Goal: Information Seeking & Learning: Learn about a topic

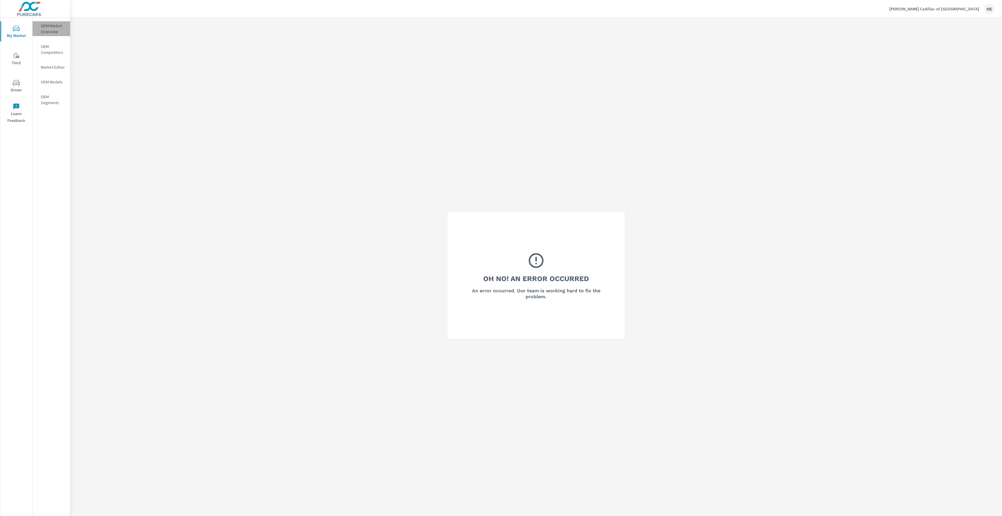
click at [53, 25] on p "OEM Market Overview" at bounding box center [53, 29] width 25 height 12
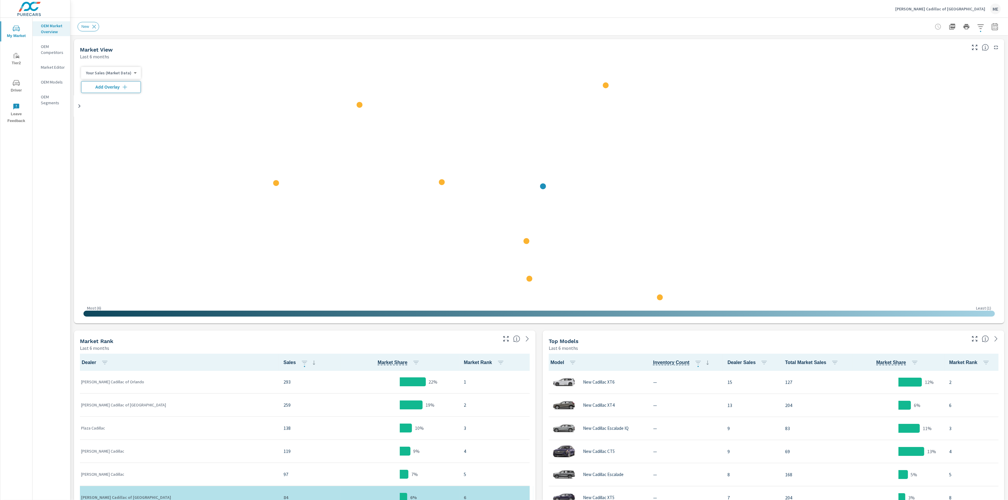
scroll to position [0, 0]
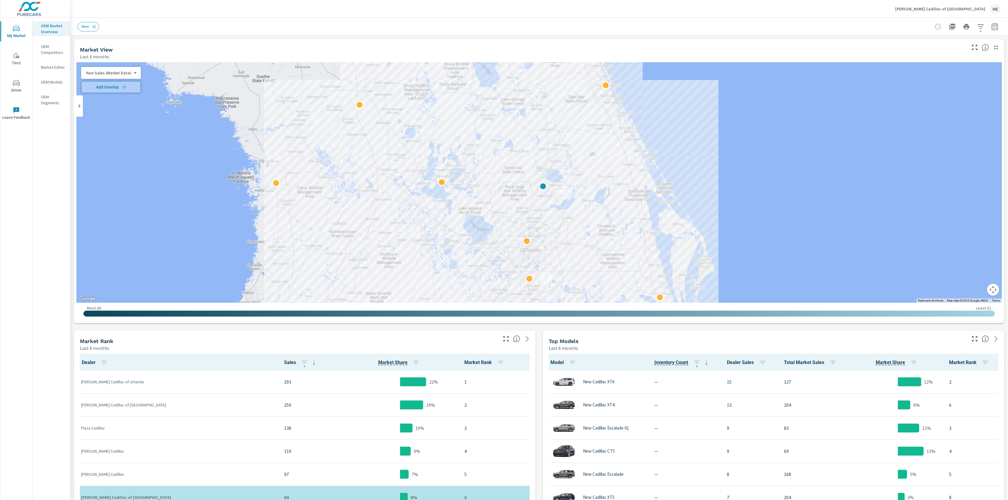
click at [994, 28] on icon "button" at bounding box center [995, 26] width 7 height 7
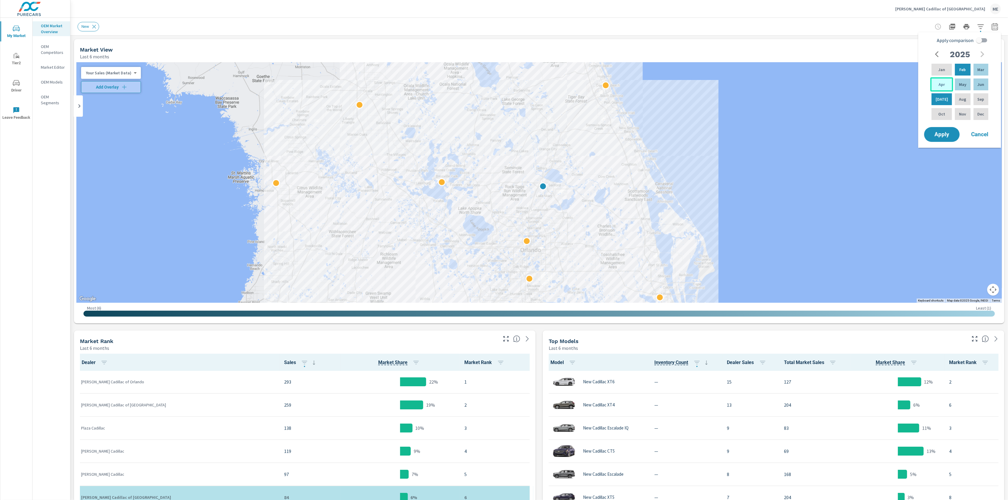
click at [940, 87] on p "Apr" at bounding box center [942, 84] width 6 height 6
drag, startPoint x: 983, startPoint y: 86, endPoint x: 987, endPoint y: 85, distance: 3.8
click at [983, 86] on p "Jun" at bounding box center [981, 84] width 7 height 6
click at [984, 39] on input "Apply comparison" at bounding box center [980, 40] width 34 height 11
checkbox input "true"
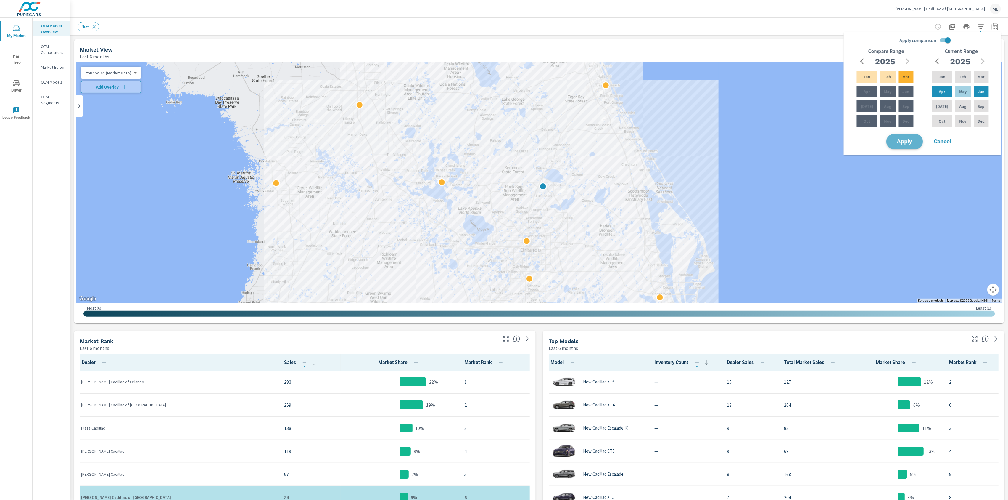
click at [903, 142] on span "Apply" at bounding box center [905, 142] width 24 height 6
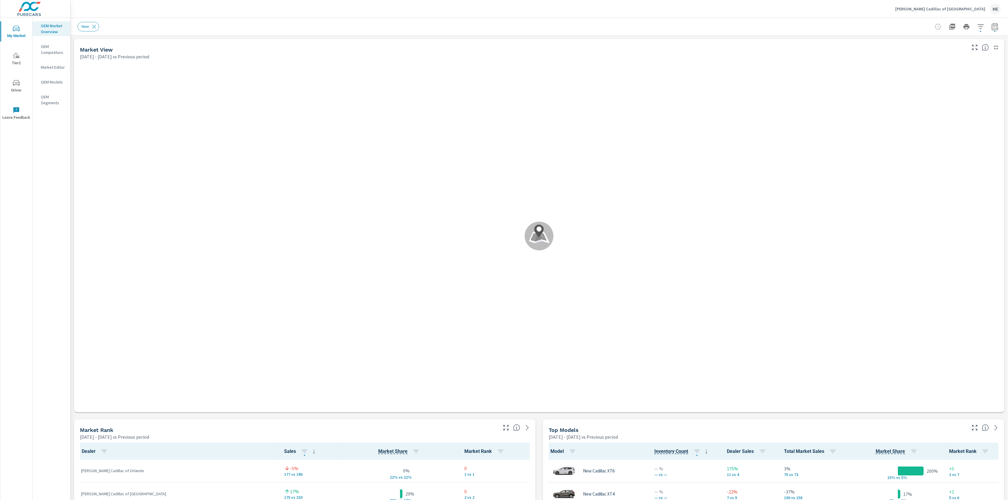
scroll to position [0, 0]
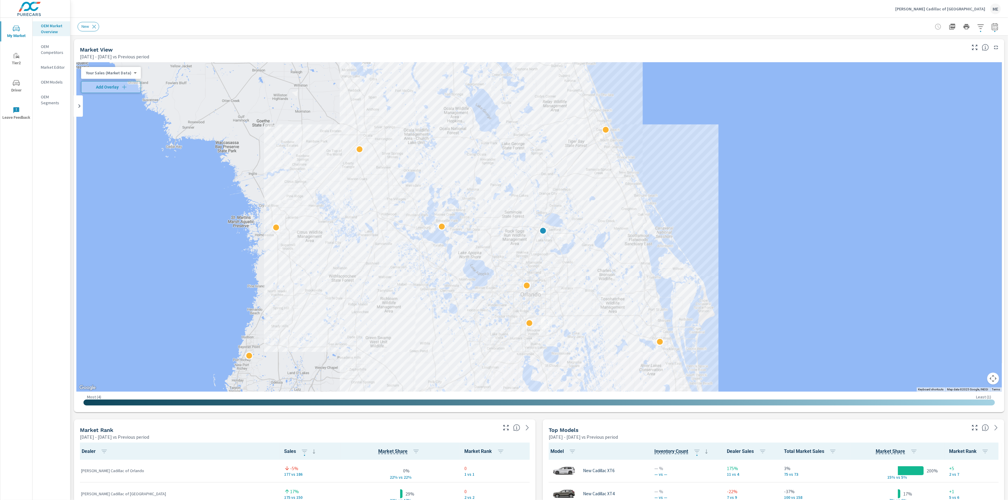
click at [995, 26] on icon "button" at bounding box center [995, 26] width 7 height 7
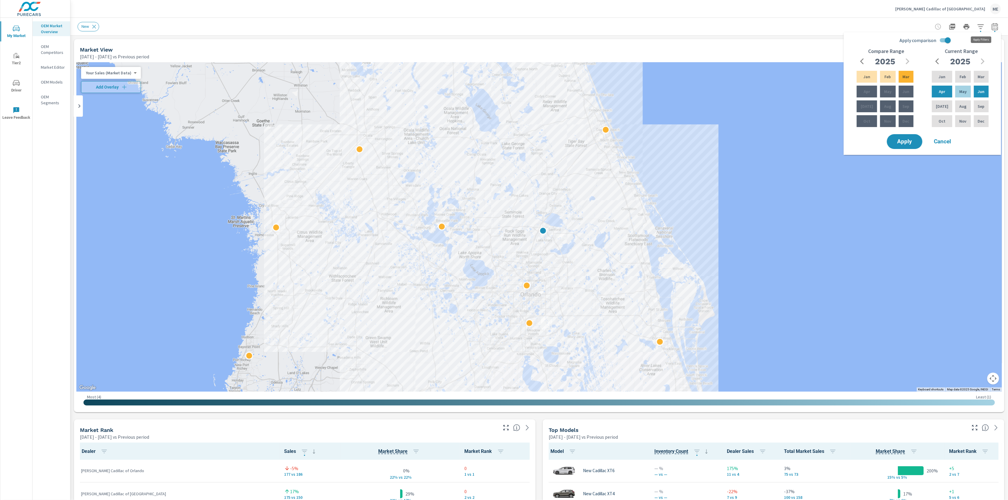
click at [982, 23] on icon "button" at bounding box center [980, 26] width 7 height 7
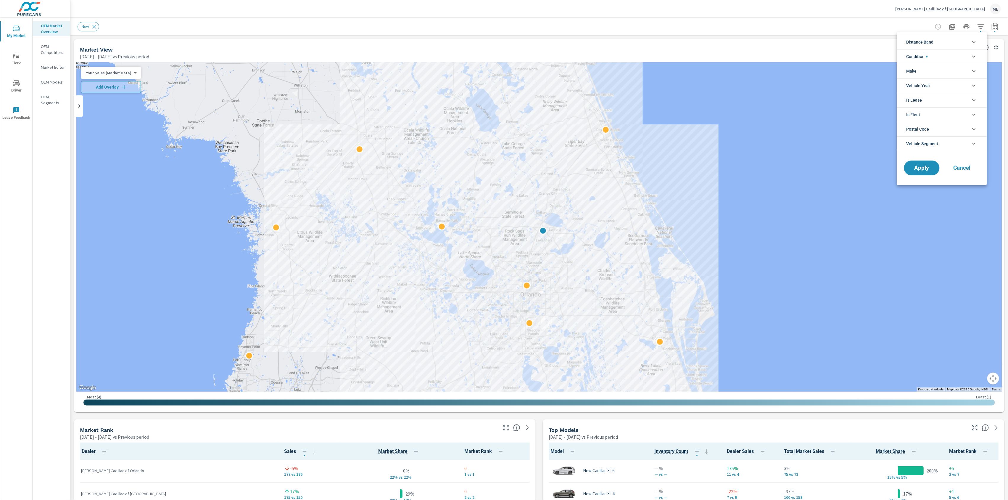
click at [933, 40] on span "Distance Band" at bounding box center [920, 42] width 27 height 14
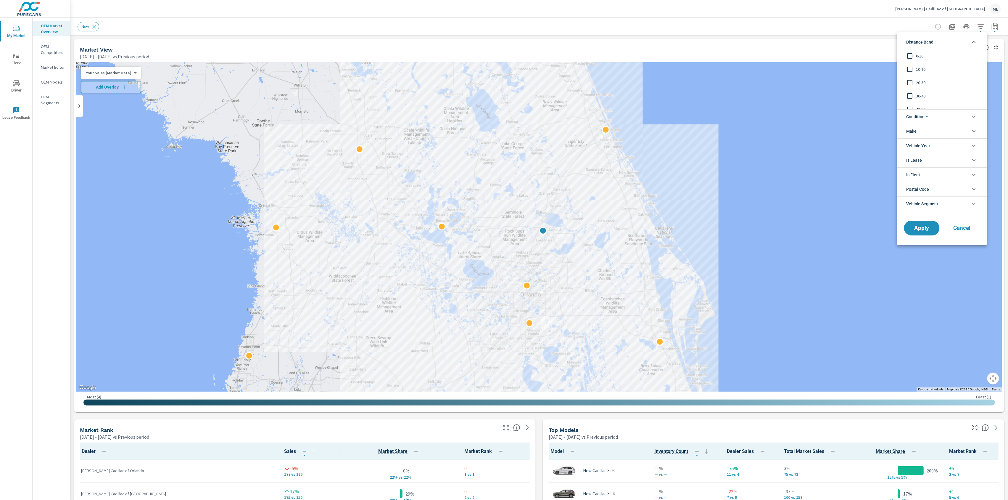
click at [921, 54] on span "0-10" at bounding box center [948, 55] width 65 height 7
click at [921, 71] on span "10-20" at bounding box center [948, 69] width 65 height 7
click at [924, 110] on span "Condition" at bounding box center [917, 117] width 21 height 14
click at [928, 158] on li "Make" at bounding box center [942, 157] width 90 height 15
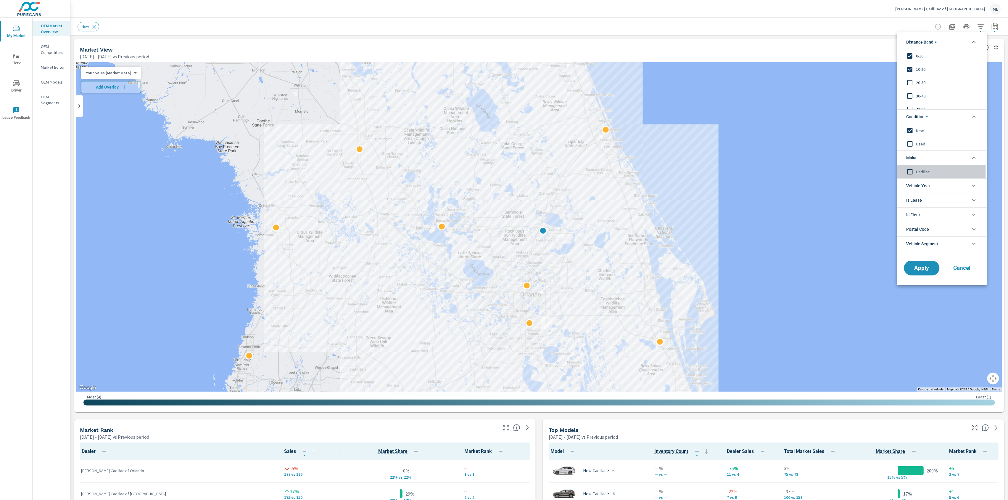
click at [927, 171] on span "Cadillac" at bounding box center [948, 171] width 65 height 7
click at [924, 81] on span "20-30" at bounding box center [948, 82] width 65 height 7
click at [920, 273] on button "Apply" at bounding box center [922, 267] width 37 height 15
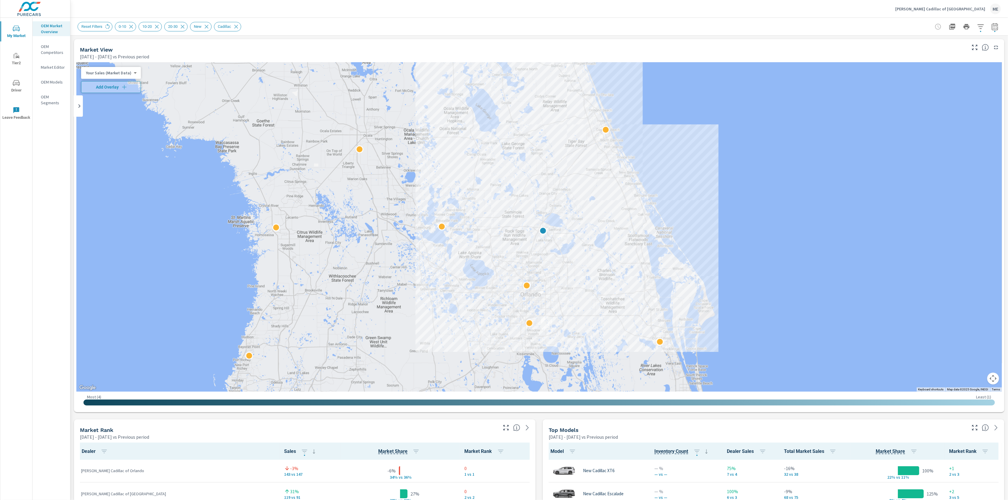
scroll to position [69, 0]
click at [997, 29] on icon "button" at bounding box center [995, 26] width 7 height 7
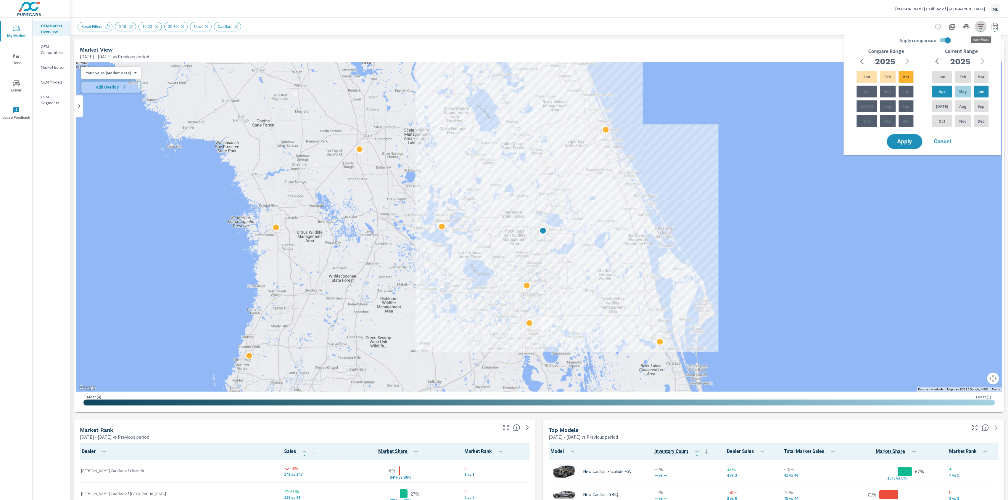
click at [982, 26] on icon "button" at bounding box center [981, 26] width 6 height 4
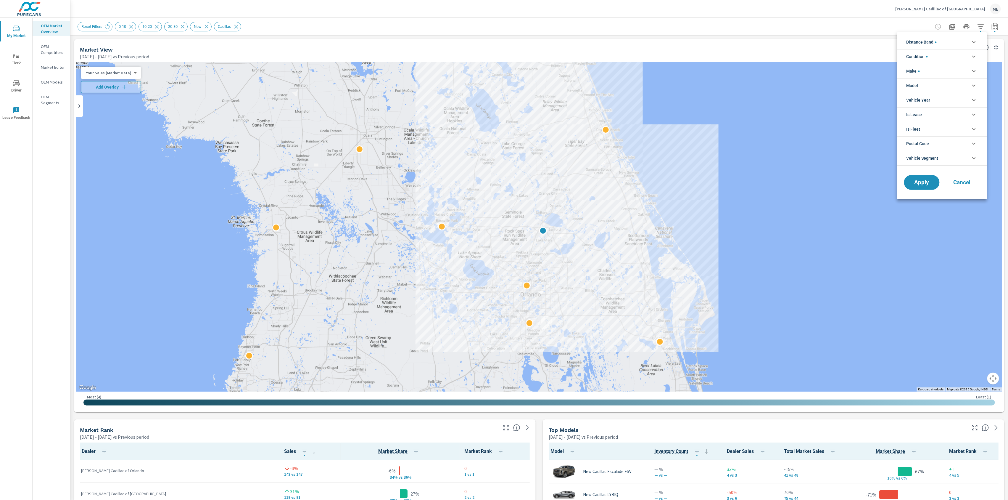
click at [918, 71] on span "Make" at bounding box center [913, 71] width 13 height 14
click at [922, 40] on span "Distance Band" at bounding box center [922, 42] width 30 height 14
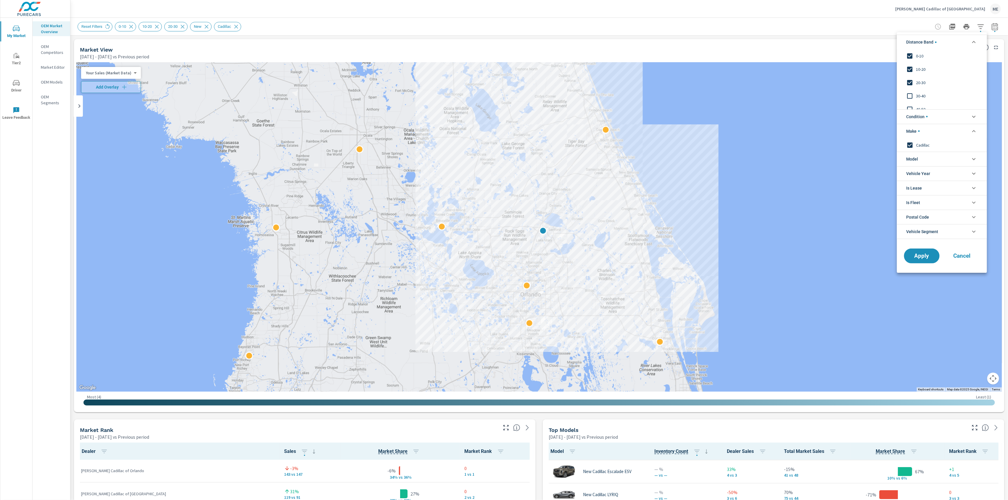
click at [925, 77] on div "20-30" at bounding box center [941, 82] width 89 height 13
click at [924, 256] on span "Apply" at bounding box center [922, 256] width 24 height 6
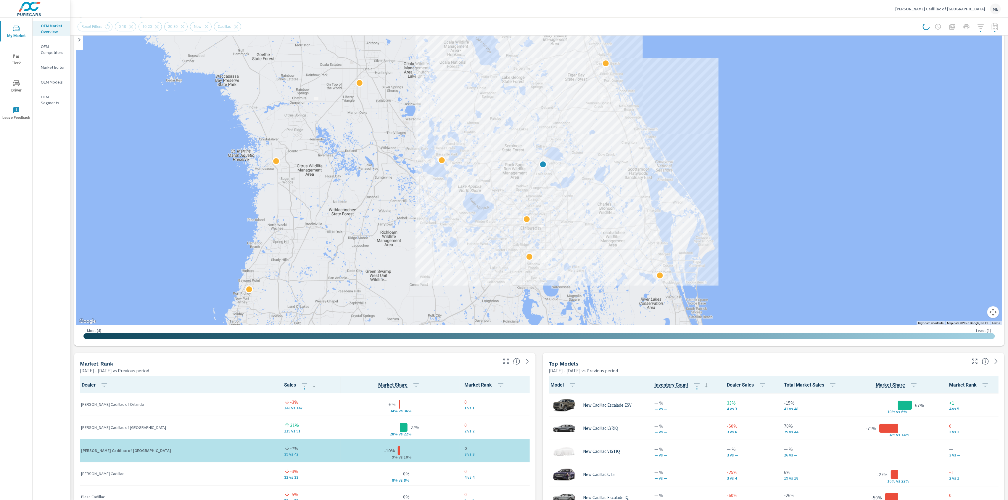
scroll to position [76, 0]
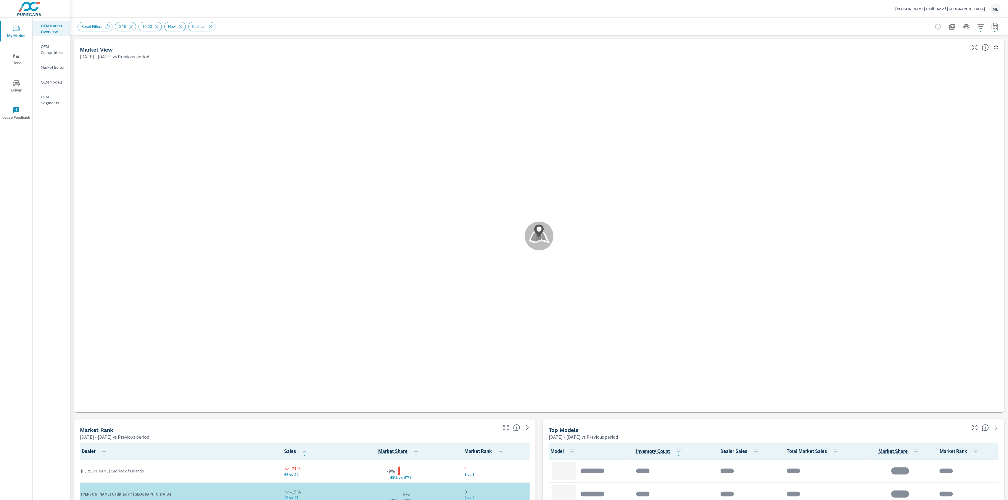
scroll to position [0, 0]
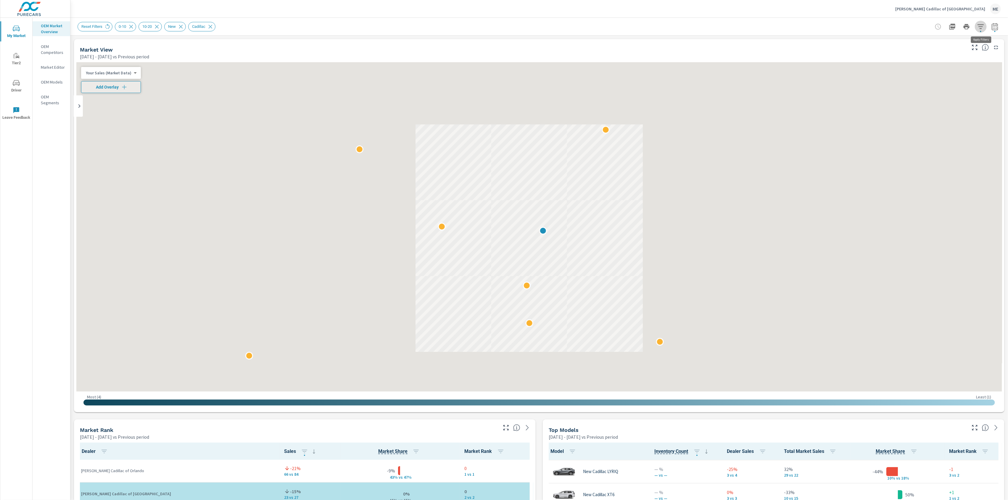
click at [985, 26] on icon "button" at bounding box center [980, 26] width 7 height 7
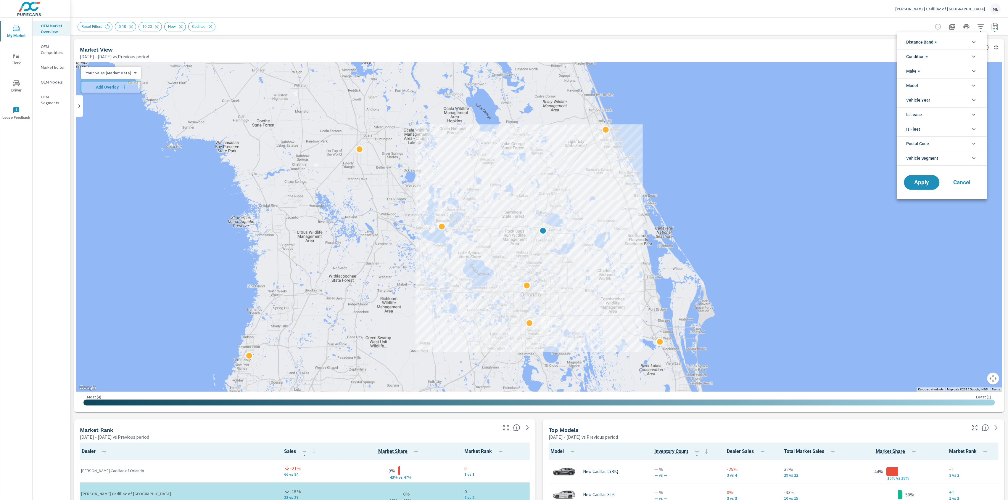
click at [926, 71] on li "Make" at bounding box center [942, 71] width 90 height 15
click at [934, 35] on span "Distance Band" at bounding box center [922, 42] width 30 height 14
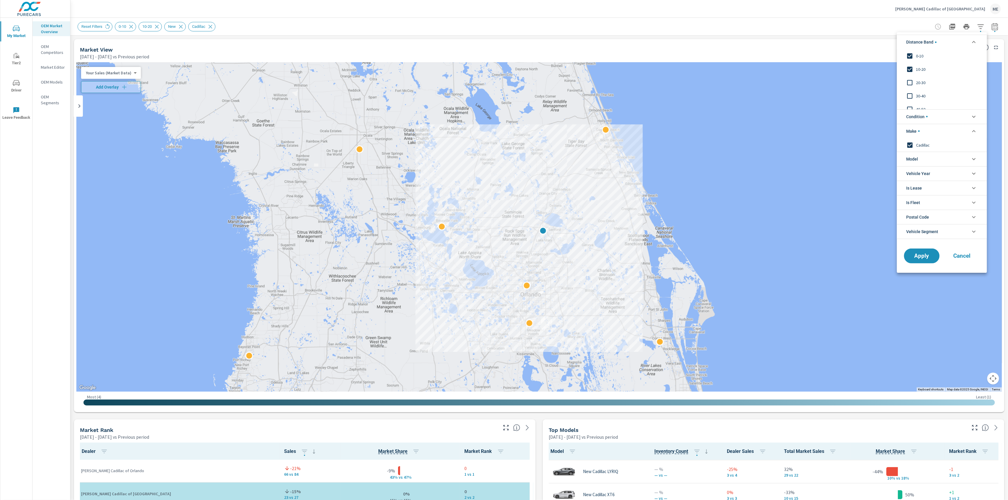
click at [923, 80] on span "20-30" at bounding box center [948, 82] width 65 height 7
click at [930, 257] on span "Apply" at bounding box center [922, 256] width 24 height 6
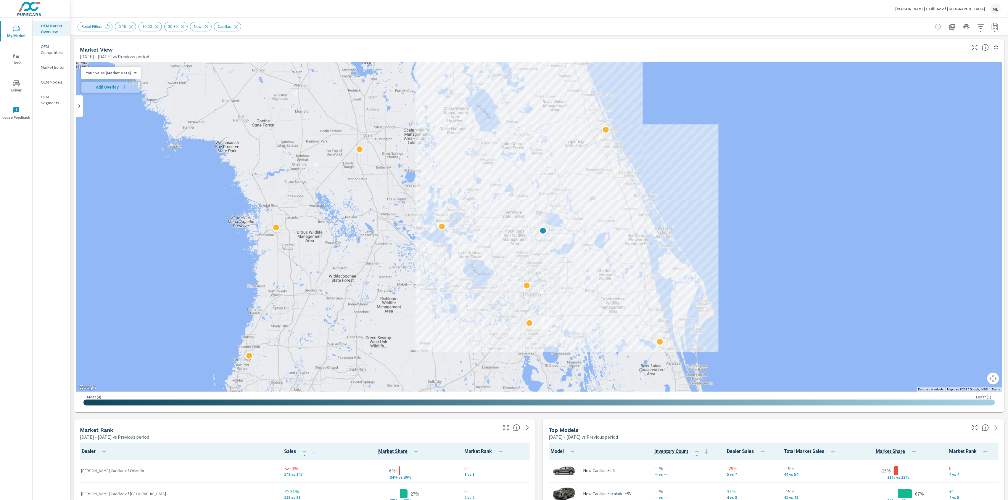
scroll to position [0, 0]
click at [96, 87] on span "Add Overlay" at bounding box center [111, 87] width 54 height 6
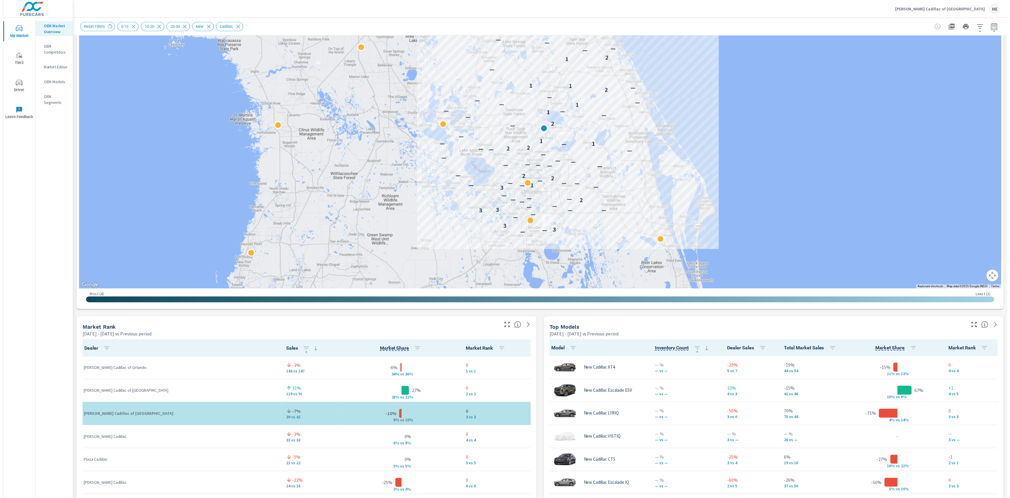
scroll to position [105, 0]
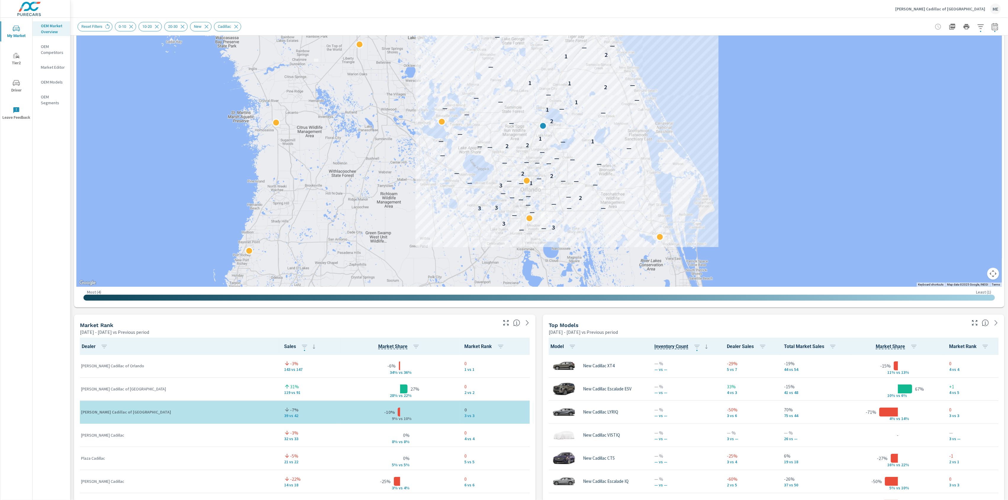
click at [538, 455] on div "Market View Apr 01, 2025 - Jun 30, 2025 vs Previous period ← Move left → Move r…" at bounding box center [539, 438] width 938 height 1014
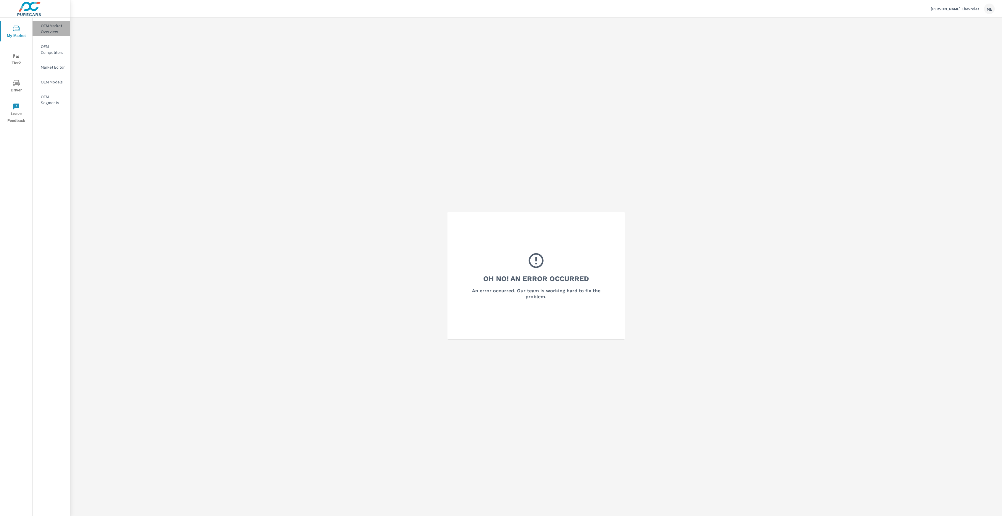
click at [44, 25] on p "OEM Market Overview" at bounding box center [53, 29] width 25 height 12
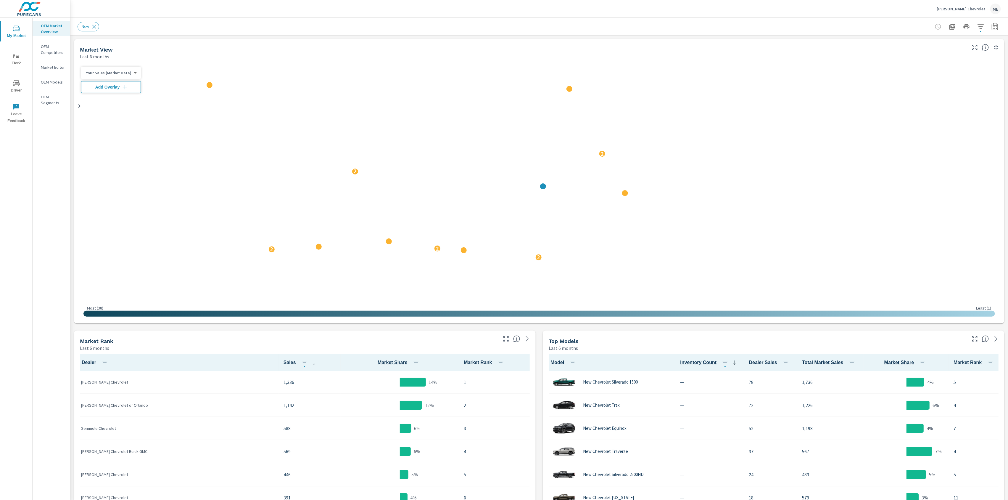
scroll to position [0, 0]
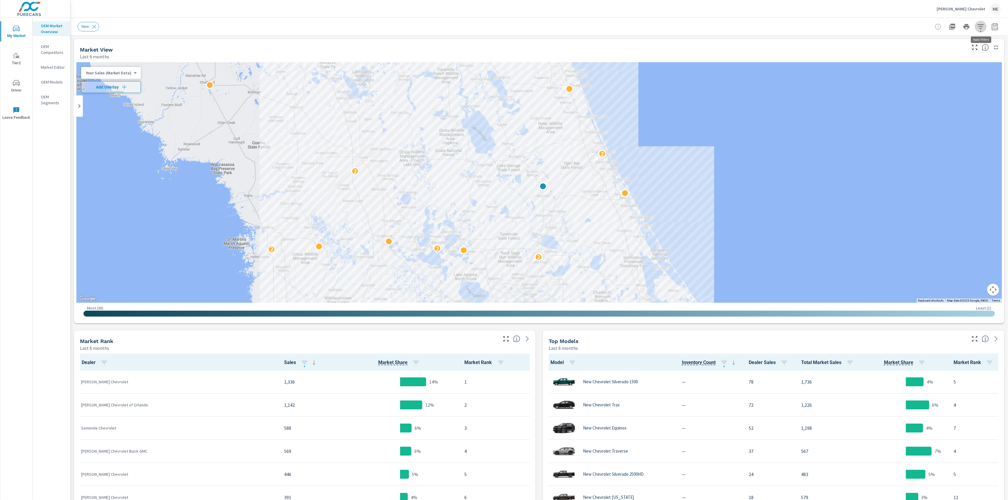
click at [979, 26] on icon "button" at bounding box center [980, 26] width 7 height 7
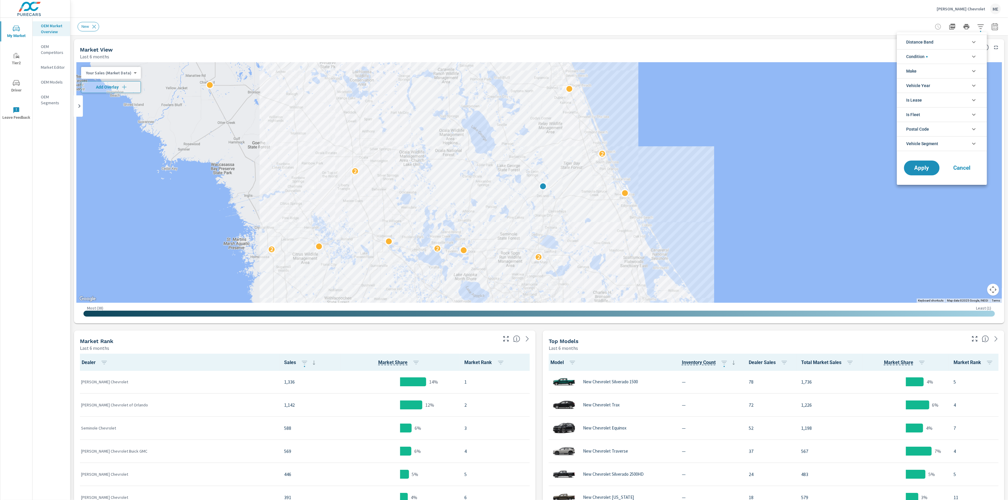
click at [932, 44] on span "Distance Band" at bounding box center [920, 42] width 27 height 14
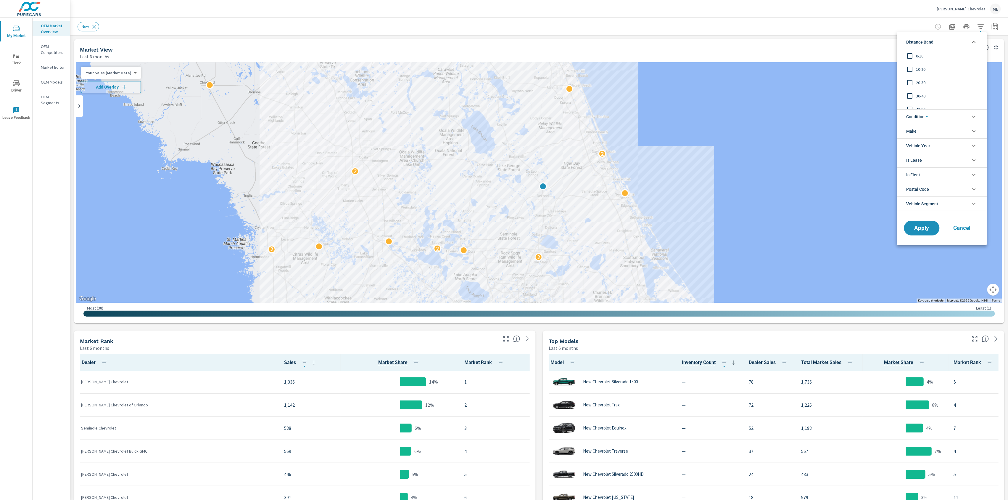
click at [921, 57] on span "0-10" at bounding box center [948, 55] width 65 height 7
click at [923, 66] on span "10-20" at bounding box center [948, 69] width 65 height 7
click at [929, 115] on li "Condition" at bounding box center [942, 116] width 90 height 15
click at [924, 157] on li "Make" at bounding box center [942, 157] width 90 height 15
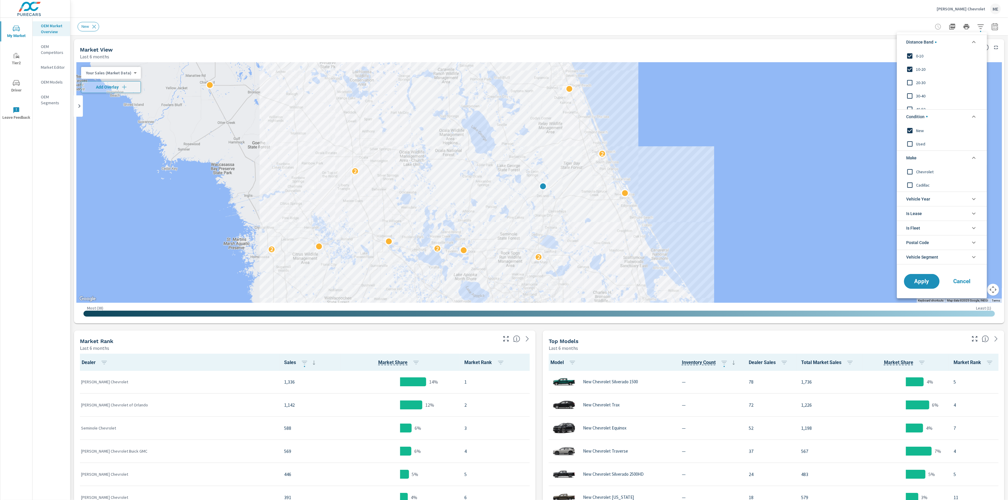
click at [924, 172] on span "Chevrolet" at bounding box center [948, 171] width 65 height 7
click at [926, 281] on span "Apply" at bounding box center [922, 281] width 24 height 6
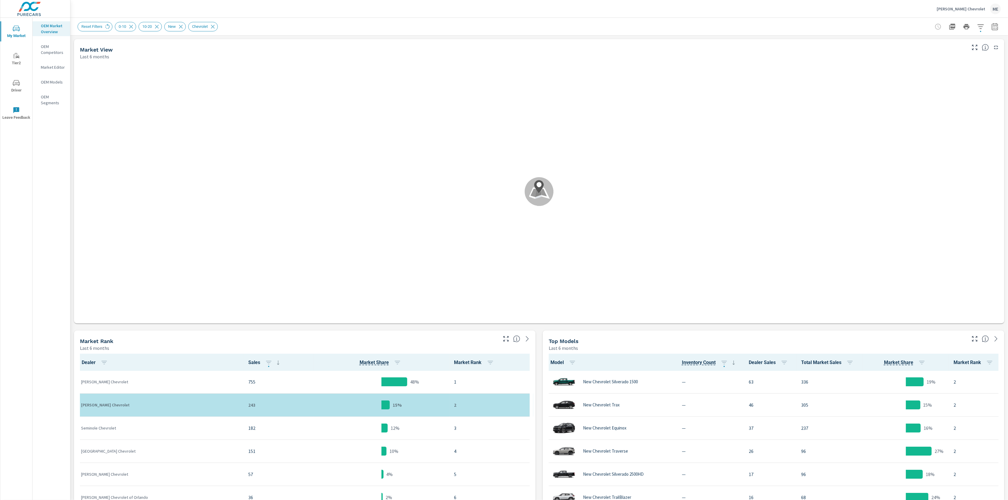
scroll to position [0, 0]
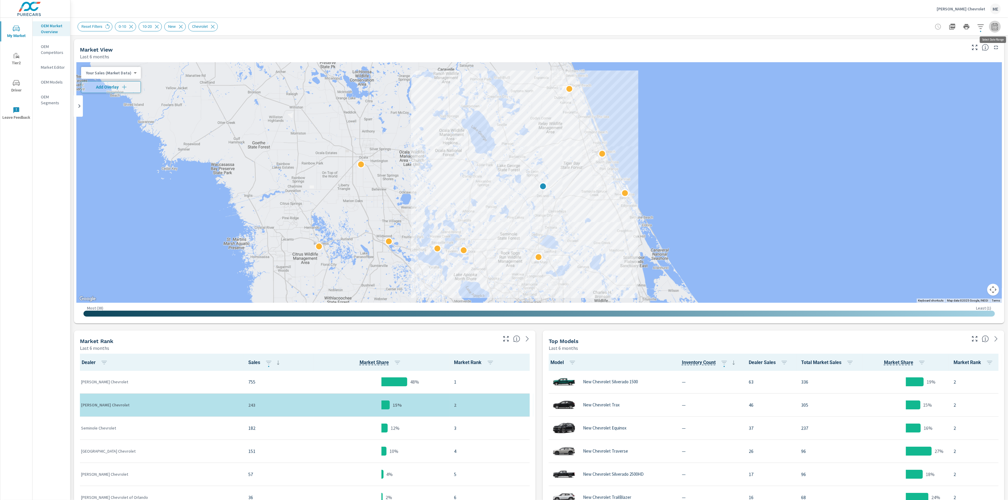
click at [997, 26] on icon "button" at bounding box center [995, 27] width 4 height 2
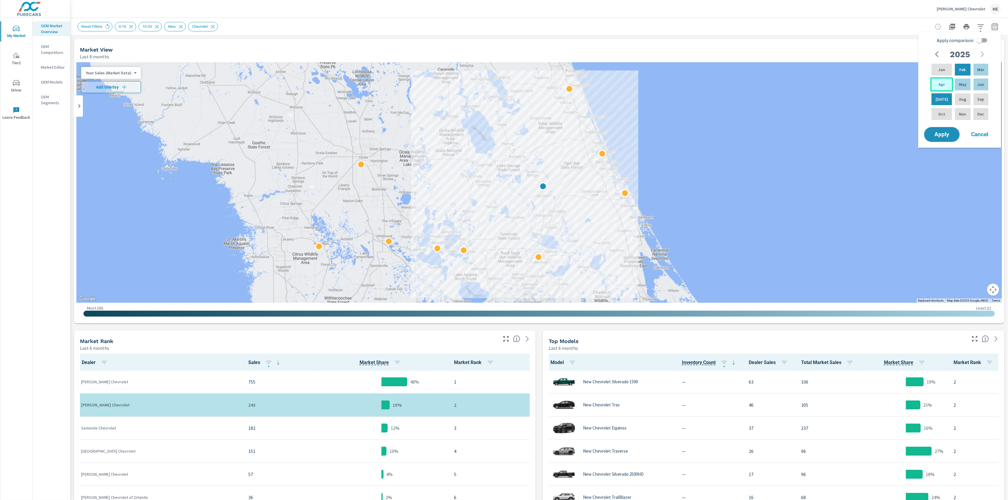
click at [939, 84] on p "Apr" at bounding box center [942, 84] width 6 height 6
click at [981, 83] on p "Jun" at bounding box center [981, 84] width 7 height 6
click at [983, 43] on input "Apply comparison" at bounding box center [980, 40] width 34 height 11
checkbox input "true"
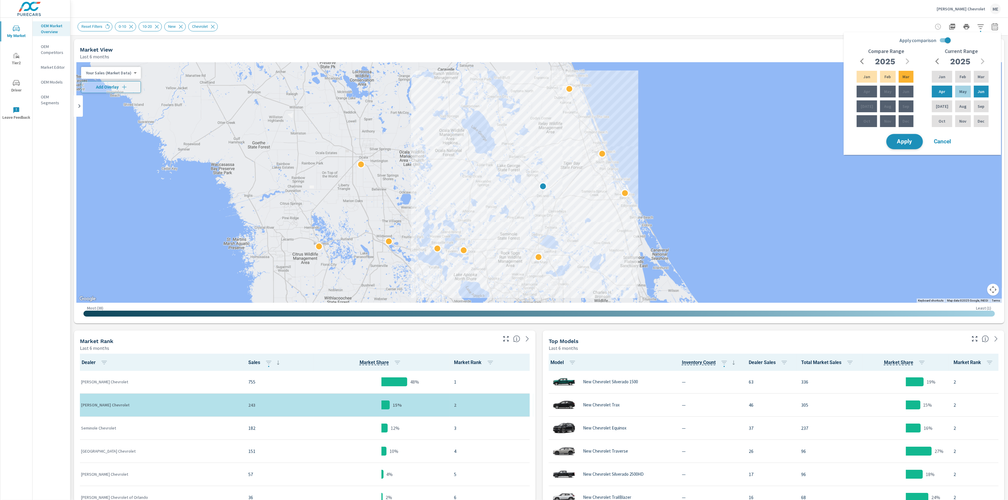
click at [915, 139] on span "Apply" at bounding box center [905, 142] width 24 height 6
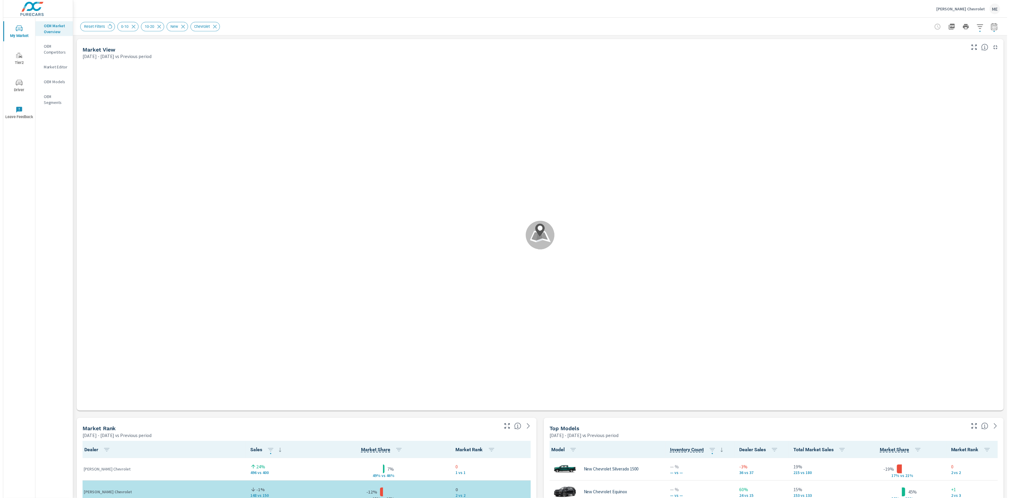
scroll to position [0, 0]
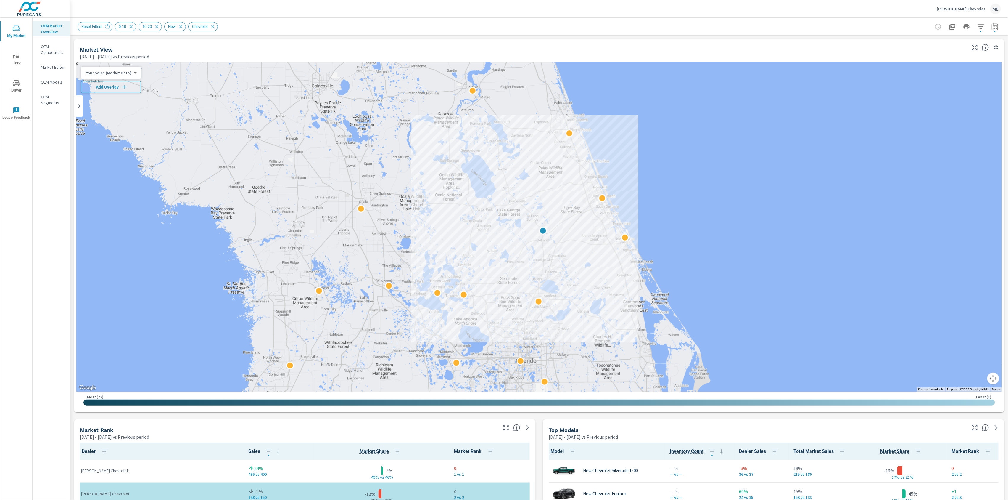
click at [114, 86] on span "Add Overlay" at bounding box center [111, 87] width 54 height 6
click at [588, 31] on div "Reset Filters 0-10 10-20 New Chevrolet" at bounding box center [540, 26] width 924 height 17
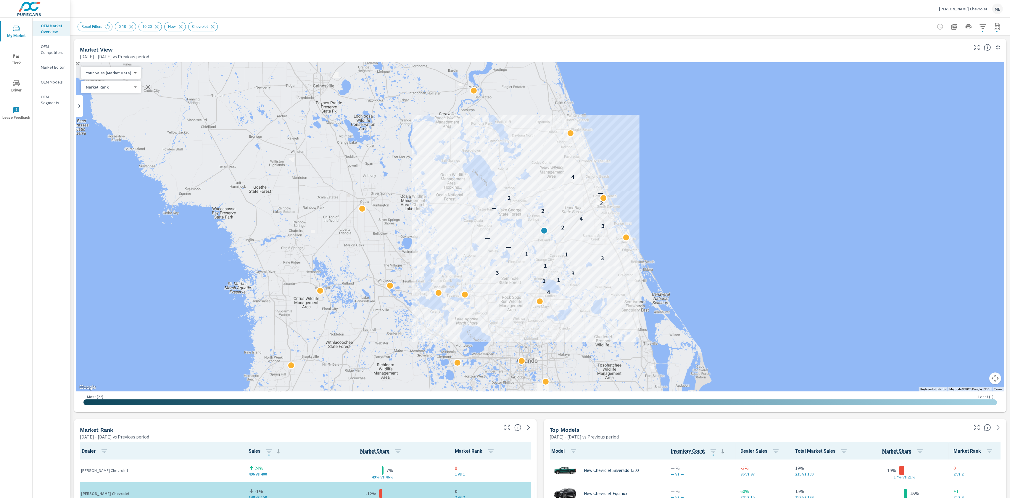
scroll to position [0, 0]
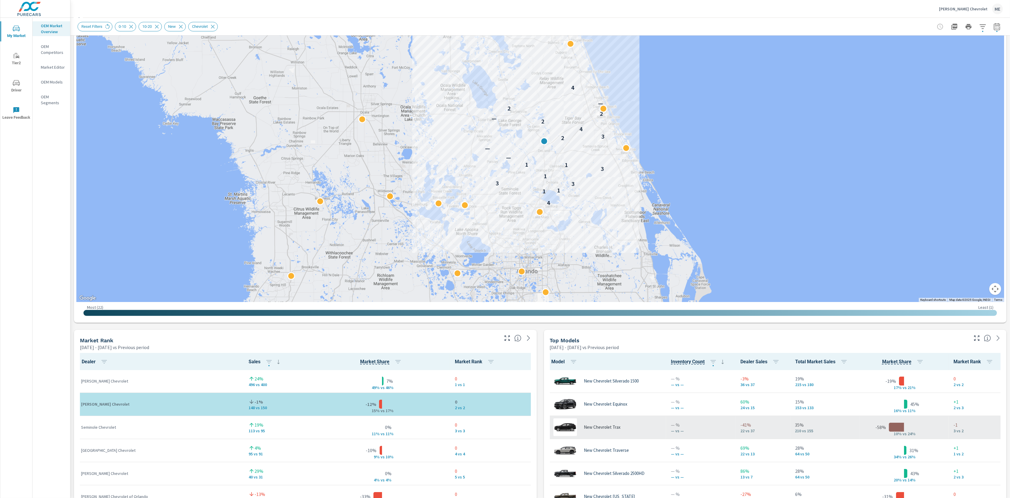
scroll to position [1, 0]
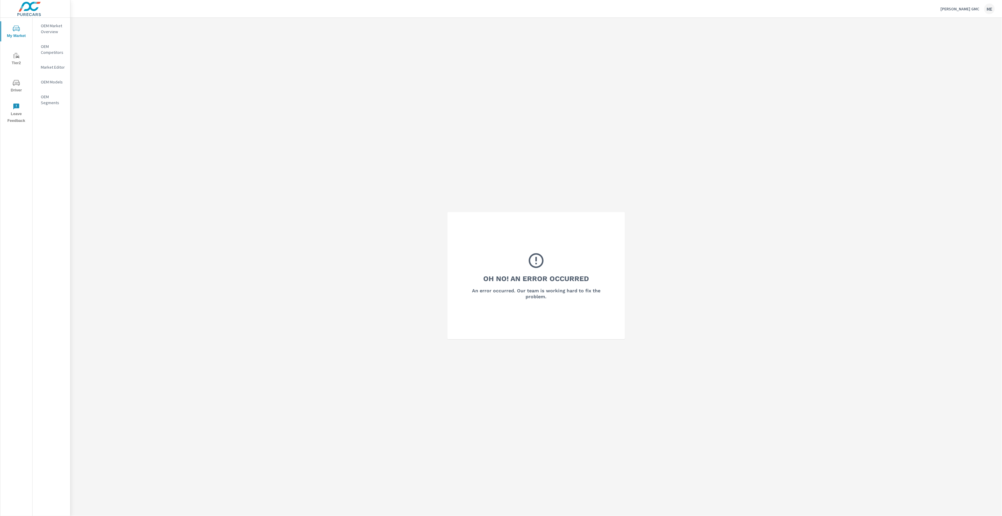
click at [54, 28] on p "OEM Market Overview" at bounding box center [53, 29] width 25 height 12
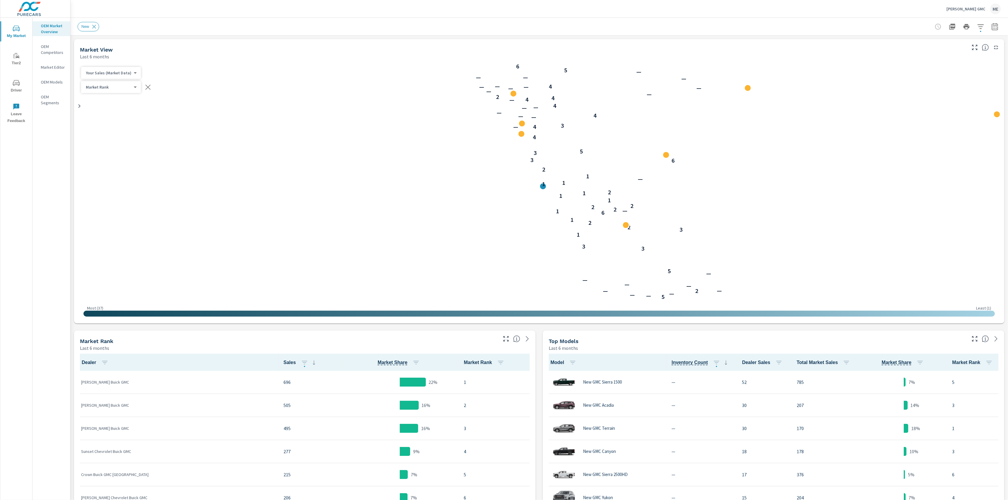
scroll to position [0, 0]
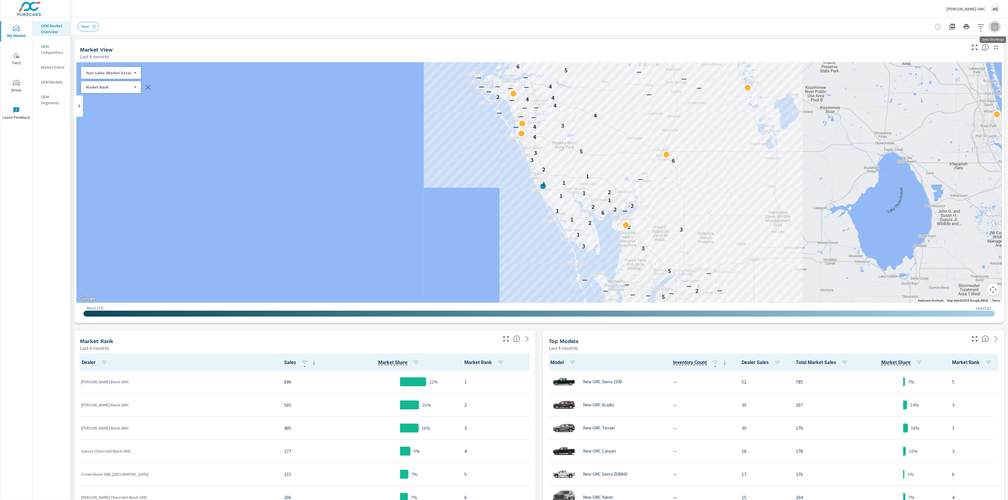
click at [997, 27] on icon "button" at bounding box center [995, 26] width 7 height 7
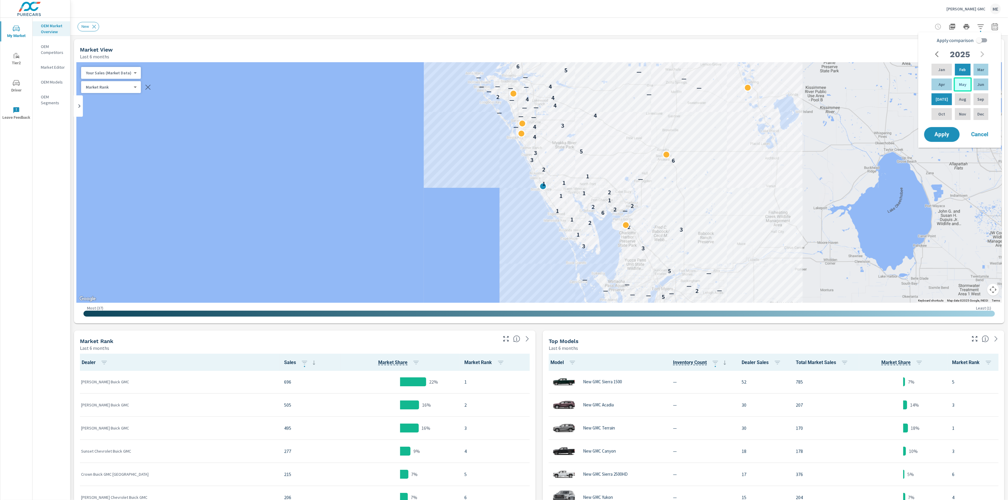
drag, startPoint x: 939, startPoint y: 82, endPoint x: 951, endPoint y: 82, distance: 11.8
click at [940, 82] on p "Apr" at bounding box center [942, 84] width 6 height 6
click at [980, 82] on p "Jun" at bounding box center [981, 84] width 7 height 6
click at [982, 40] on input "Apply comparison" at bounding box center [980, 40] width 34 height 11
checkbox input "true"
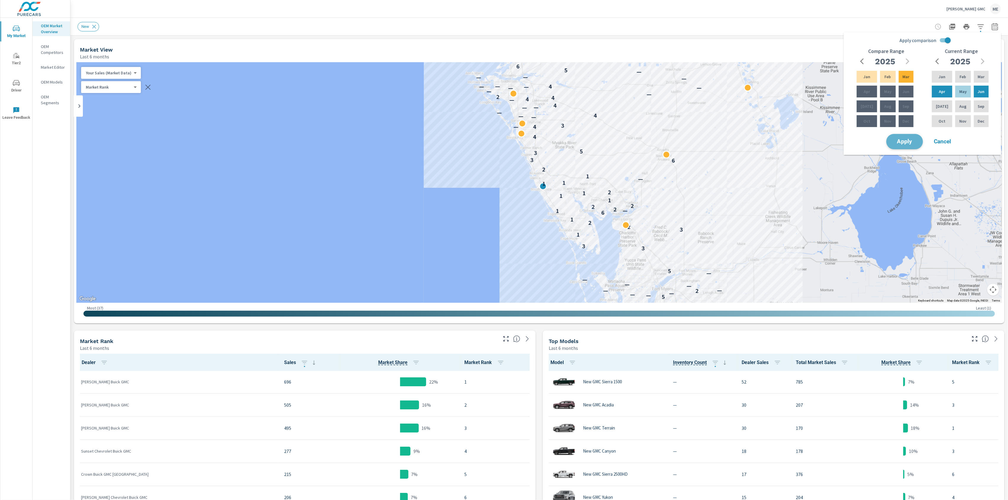
click at [915, 138] on button "Apply" at bounding box center [905, 141] width 37 height 15
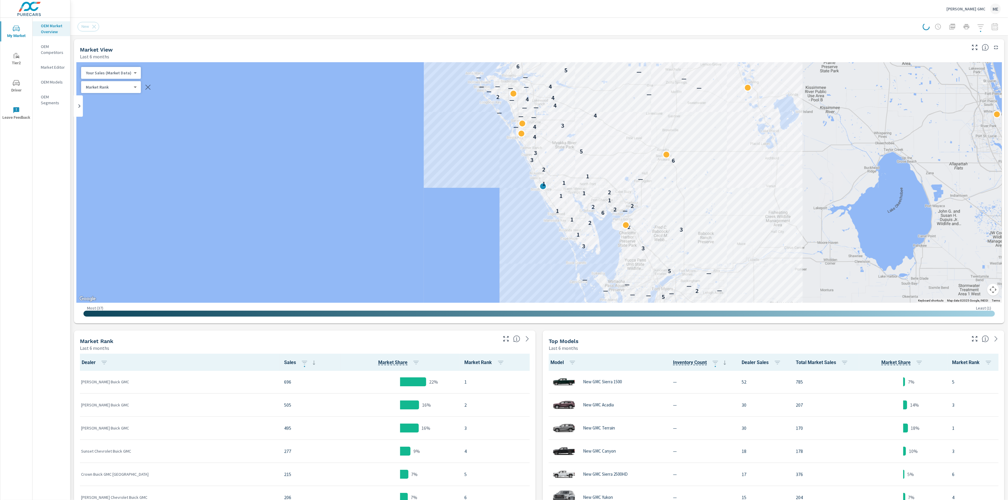
click at [818, 30] on div "New" at bounding box center [493, 26] width 831 height 9
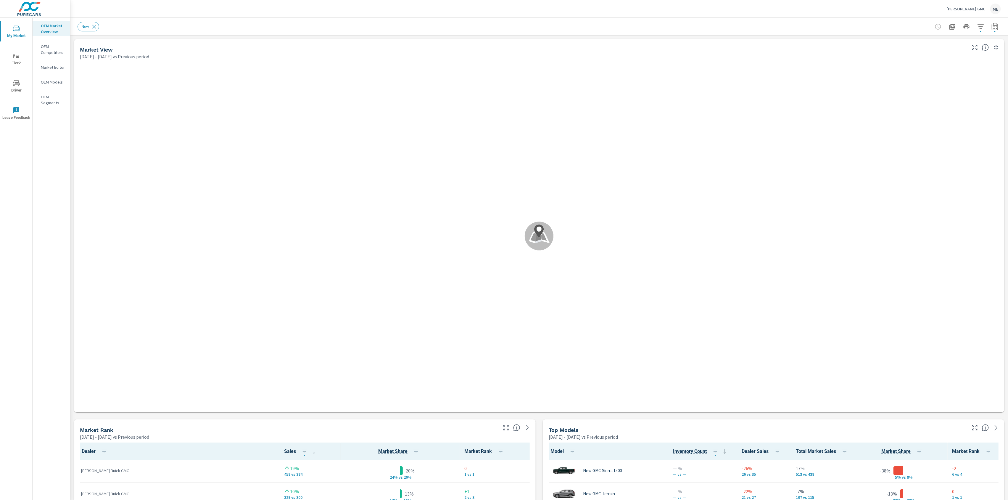
scroll to position [0, 0]
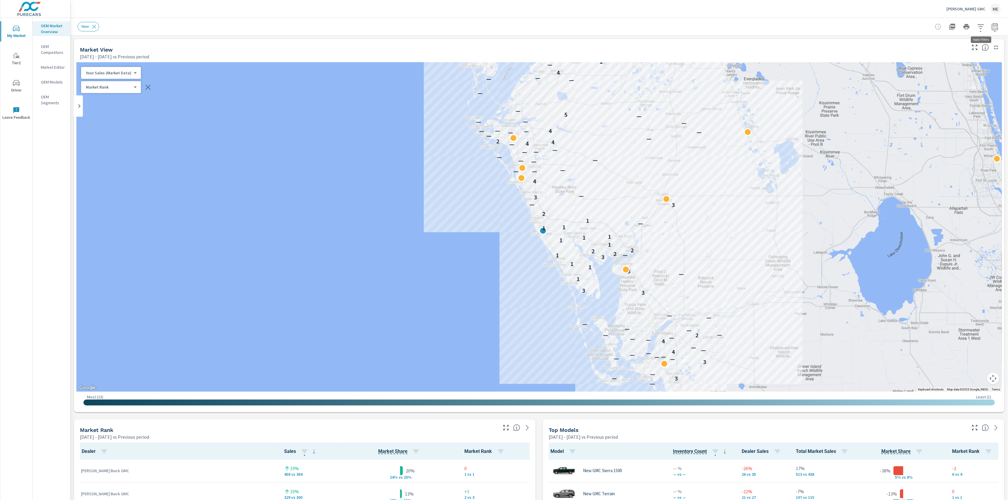
click at [982, 26] on icon "button" at bounding box center [981, 26] width 6 height 4
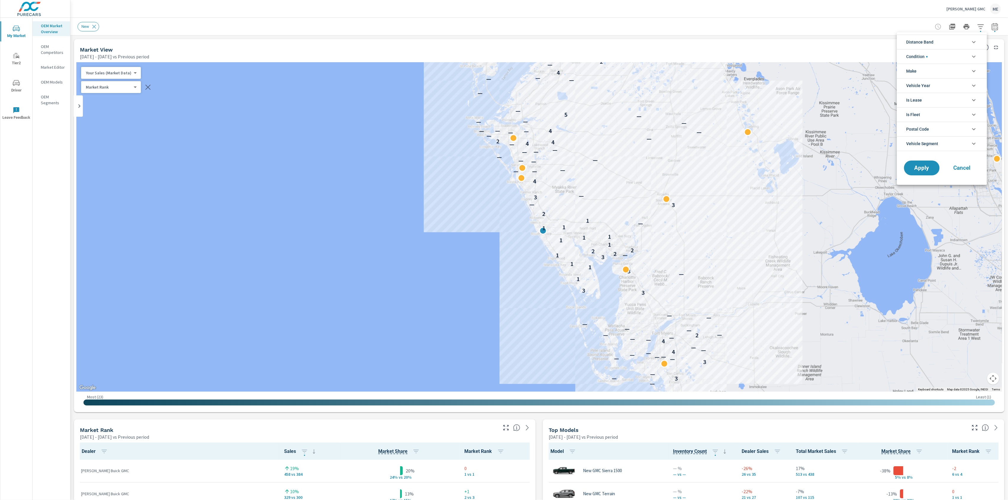
drag, startPoint x: 925, startPoint y: 41, endPoint x: 945, endPoint y: 44, distance: 19.7
click at [926, 41] on span "Distance Band" at bounding box center [920, 42] width 27 height 14
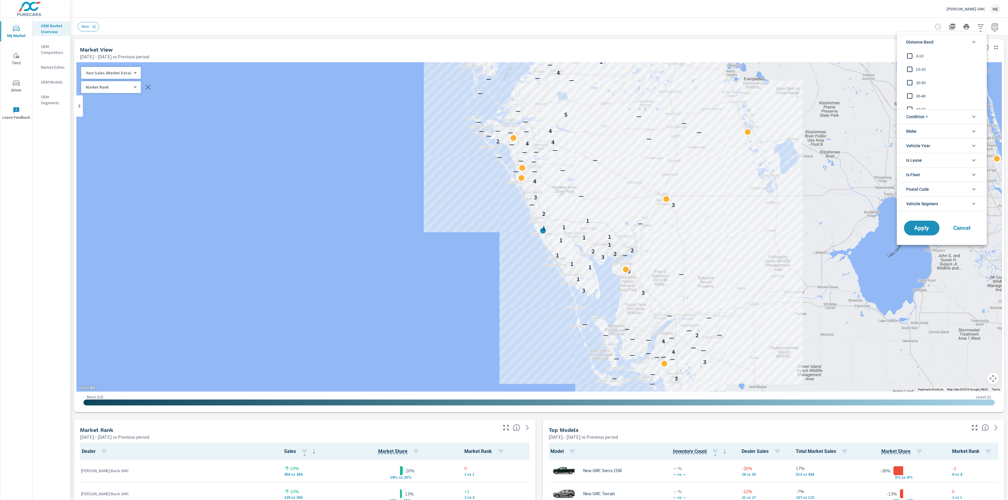
click at [919, 56] on span "0-10" at bounding box center [948, 55] width 65 height 7
click at [922, 69] on span "10-20" at bounding box center [948, 69] width 65 height 7
click at [921, 79] on span "20-30" at bounding box center [948, 82] width 65 height 7
click at [926, 114] on span "Condition" at bounding box center [917, 117] width 21 height 14
drag, startPoint x: 923, startPoint y: 157, endPoint x: 923, endPoint y: 164, distance: 7.7
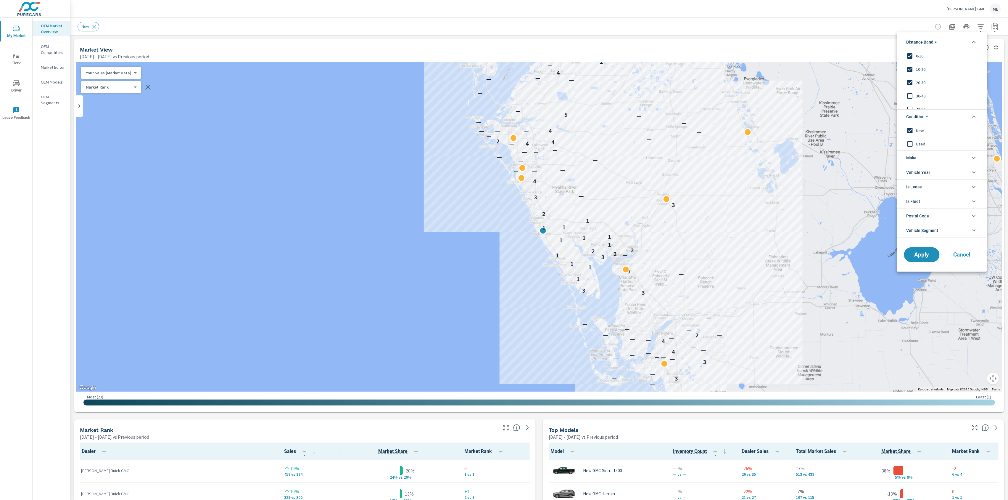
click at [923, 157] on li "Make" at bounding box center [942, 157] width 90 height 15
click at [923, 186] on span "Buick" at bounding box center [948, 184] width 65 height 7
click at [921, 169] on span "GMC" at bounding box center [948, 171] width 65 height 7
click at [926, 287] on button "Apply" at bounding box center [922, 281] width 37 height 15
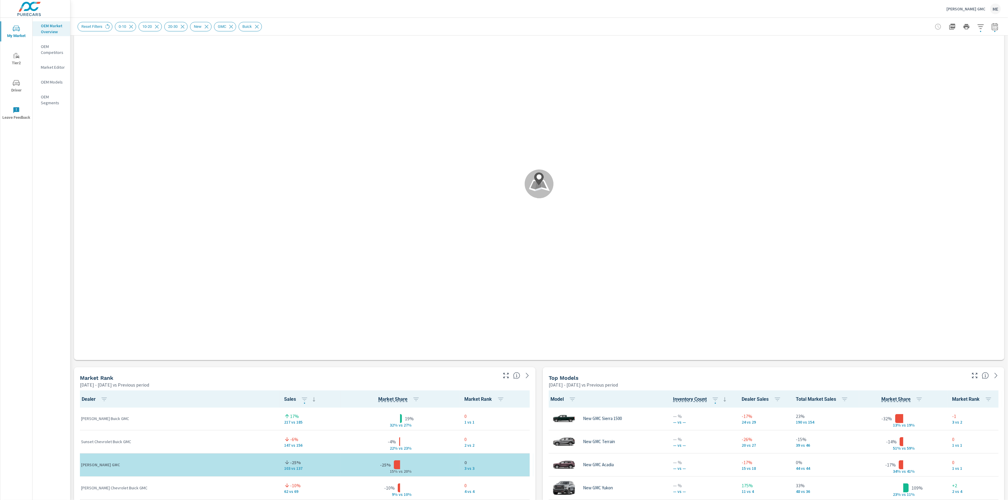
scroll to position [51, 0]
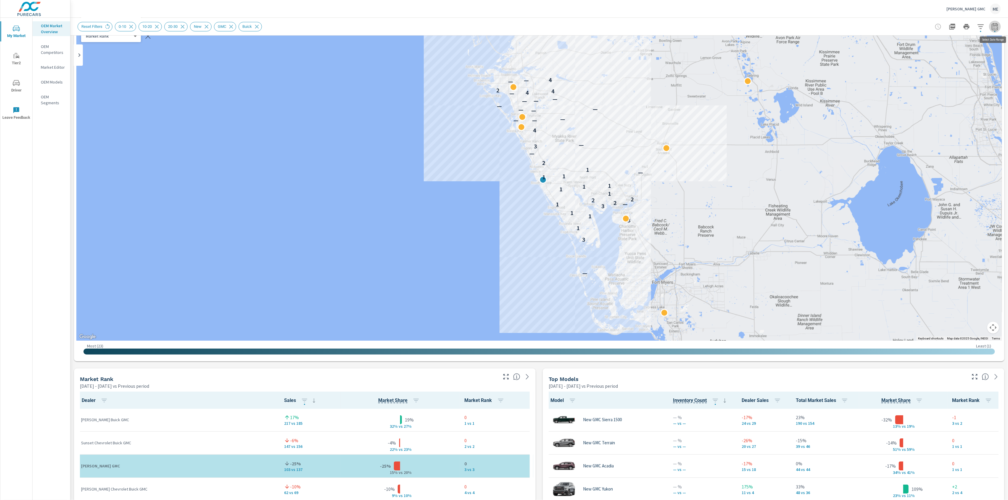
click at [996, 28] on icon "button" at bounding box center [995, 26] width 7 height 7
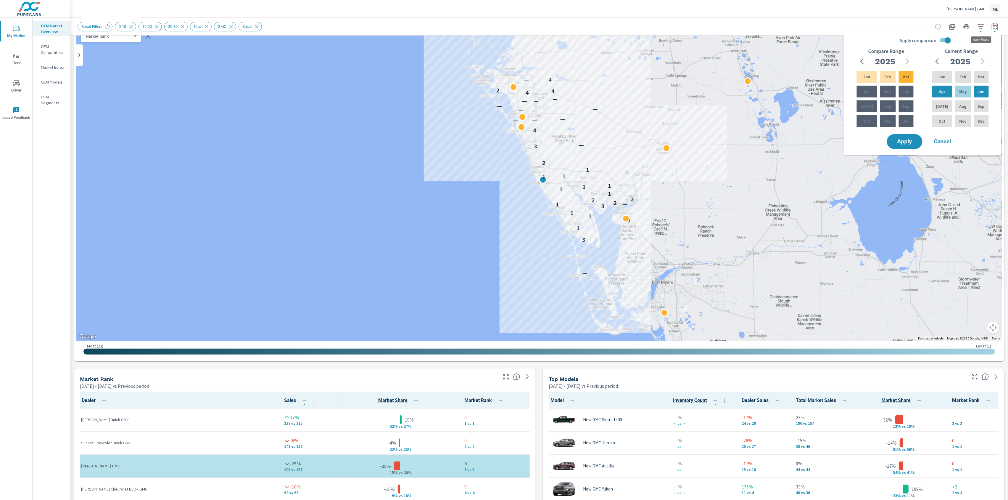
click at [983, 25] on icon "button" at bounding box center [980, 26] width 7 height 7
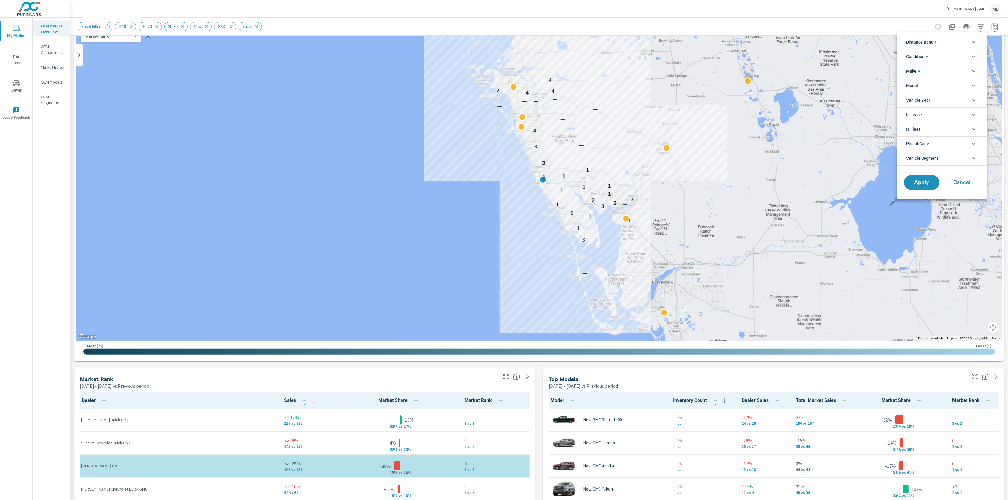
click at [930, 44] on span "Distance Band" at bounding box center [922, 42] width 30 height 14
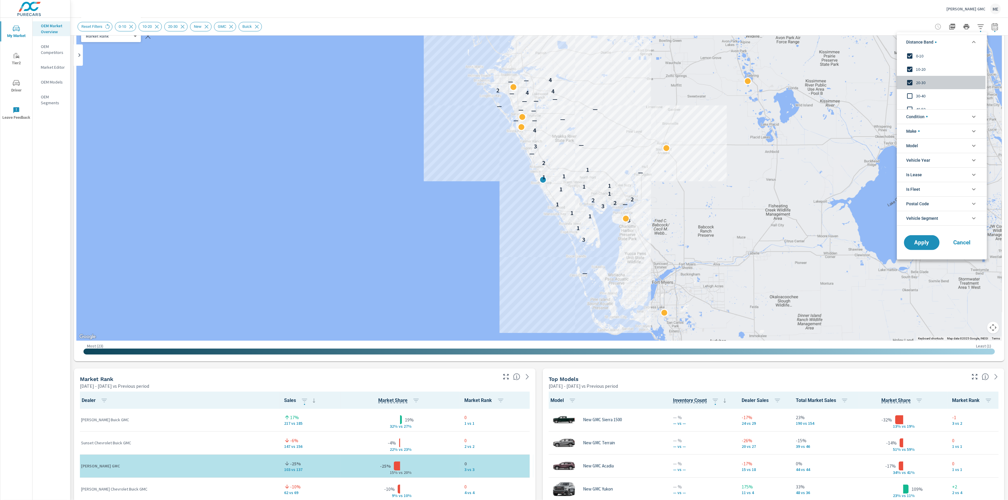
click at [919, 85] on span "20-30" at bounding box center [948, 82] width 65 height 7
click at [927, 244] on span "Apply" at bounding box center [922, 242] width 24 height 6
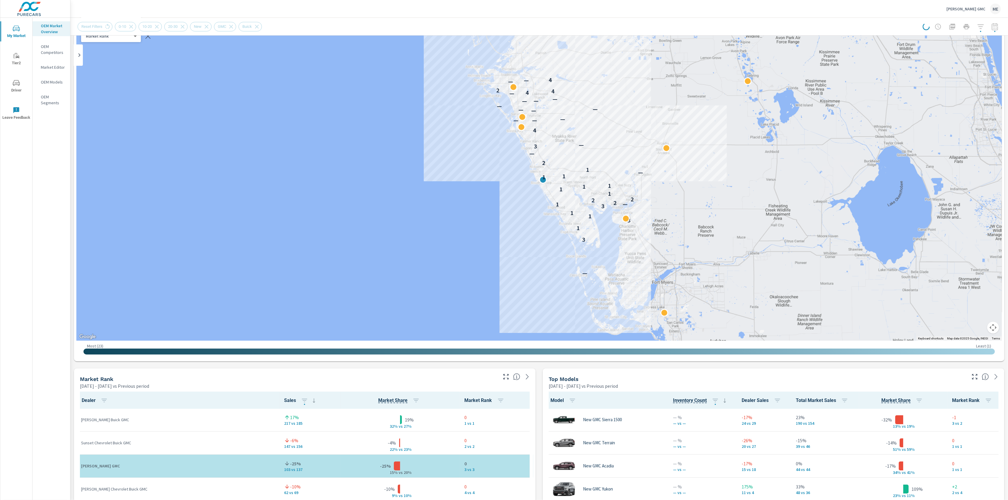
click at [779, 12] on div "Carroll GMC ME" at bounding box center [540, 8] width 924 height 17
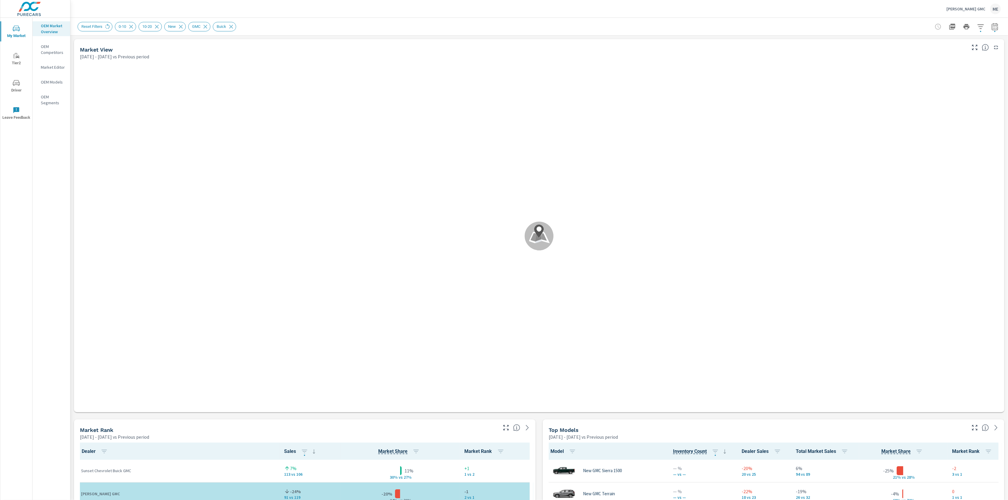
scroll to position [0, 0]
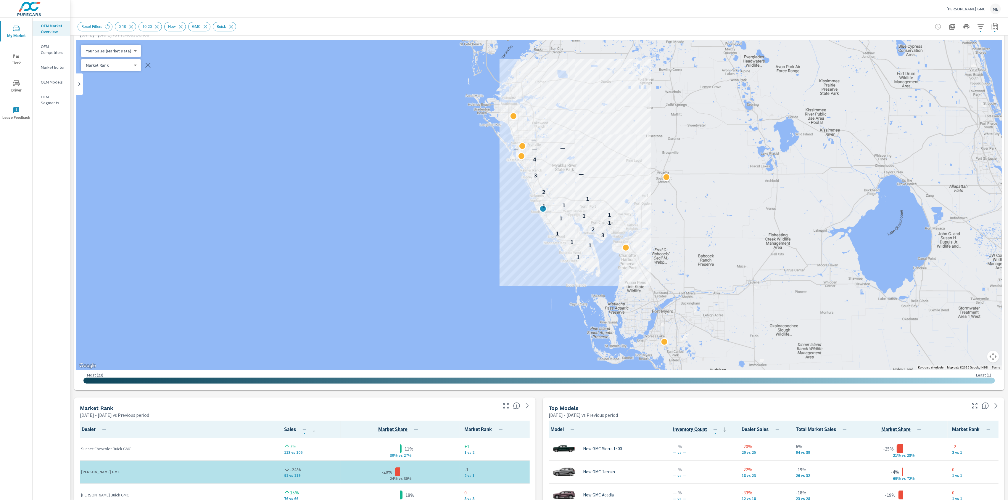
scroll to position [0, 0]
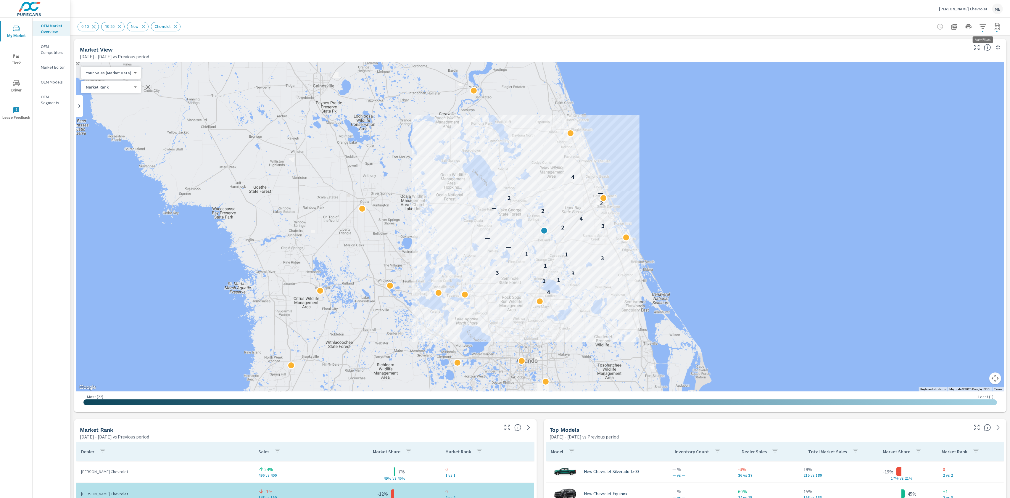
click at [984, 21] on button "button" at bounding box center [983, 27] width 12 height 12
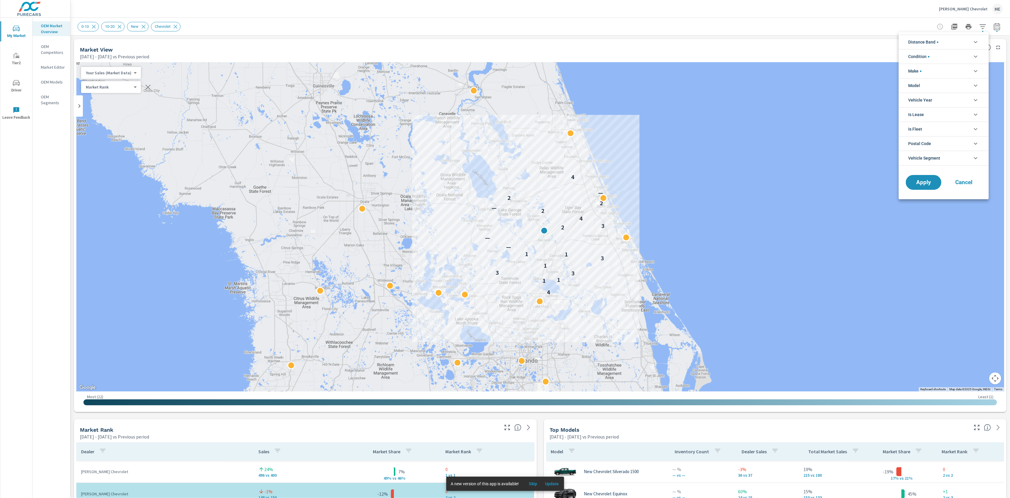
click at [935, 84] on li "Model" at bounding box center [944, 85] width 90 height 15
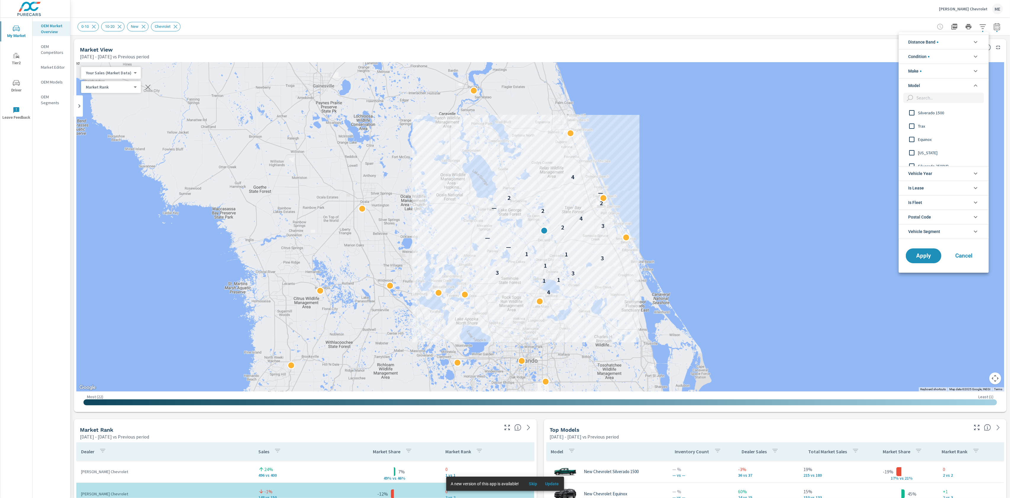
click at [922, 126] on span "Trax" at bounding box center [950, 126] width 65 height 7
click at [927, 257] on span "Apply" at bounding box center [924, 256] width 24 height 6
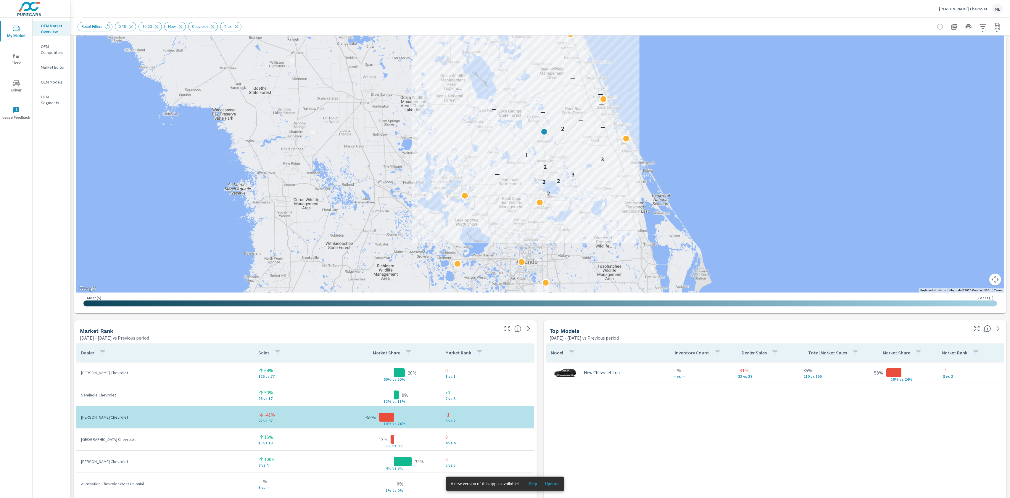
scroll to position [60, 0]
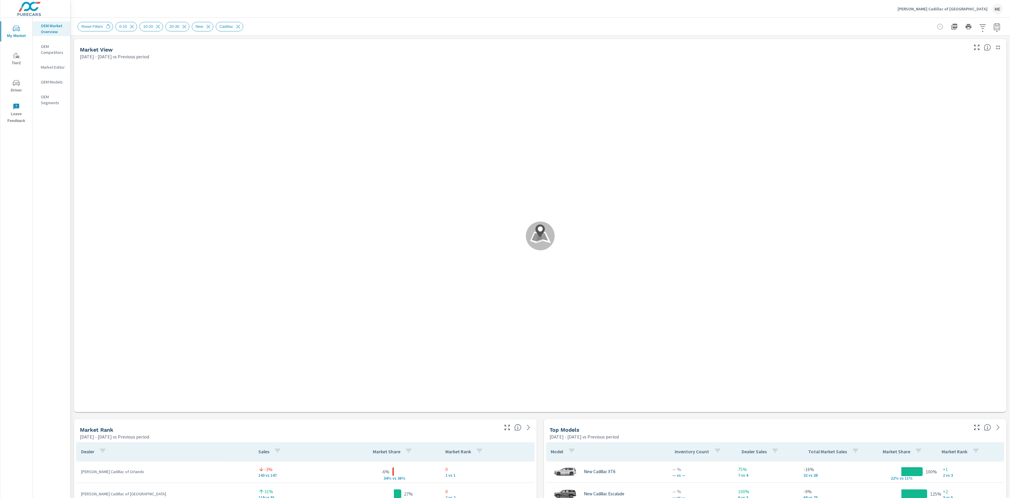
scroll to position [34, 0]
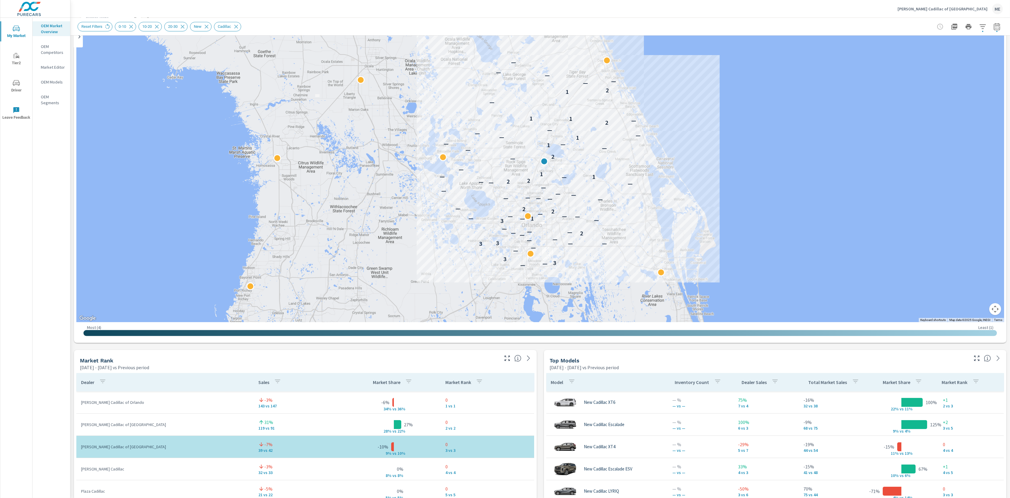
scroll to position [67, 0]
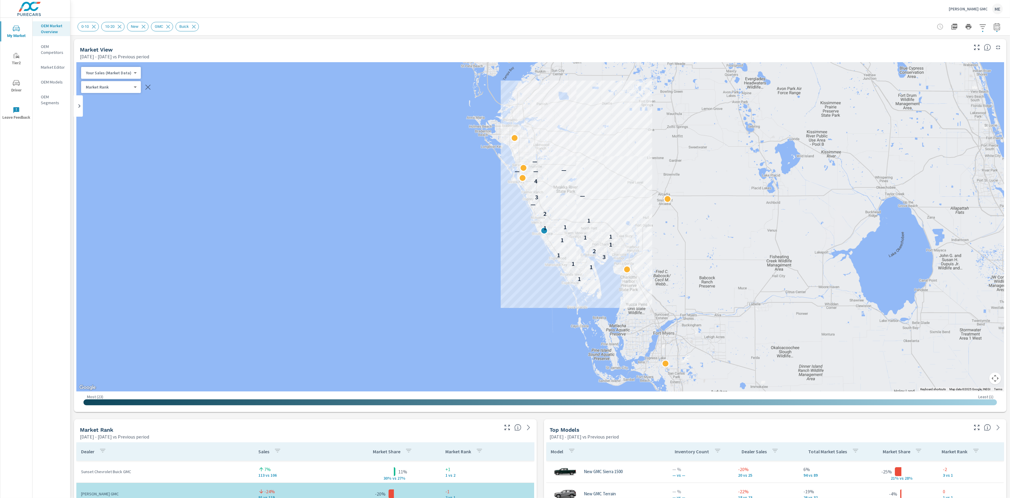
click at [984, 23] on icon "button" at bounding box center [982, 26] width 7 height 7
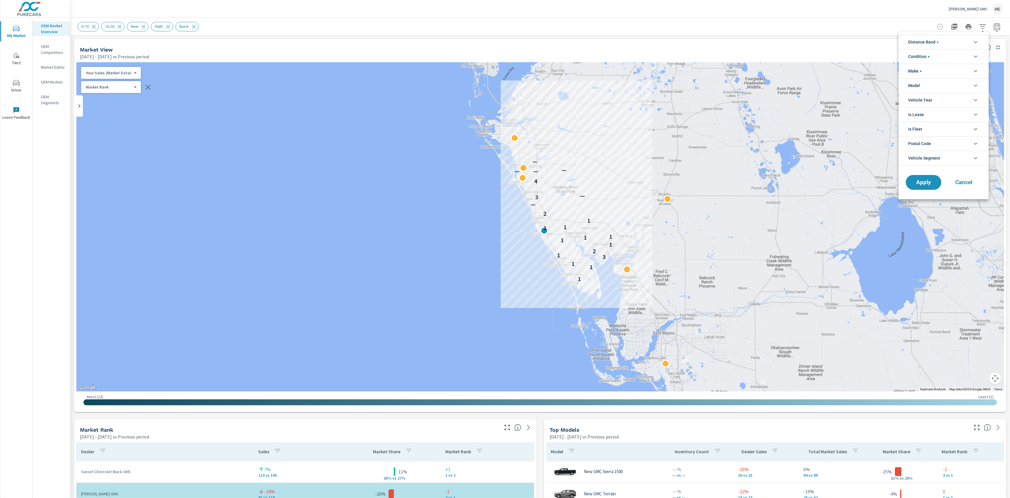
scroll to position [13, 0]
click at [925, 85] on li "Model" at bounding box center [944, 85] width 90 height 15
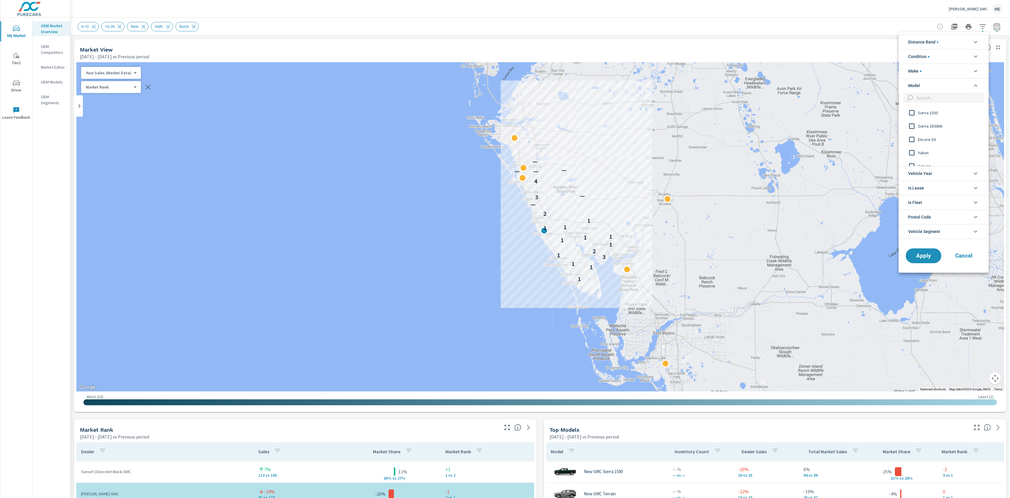
click at [929, 112] on span "Sierra 1500" at bounding box center [950, 112] width 65 height 7
click at [932, 258] on span "Apply" at bounding box center [924, 256] width 24 height 6
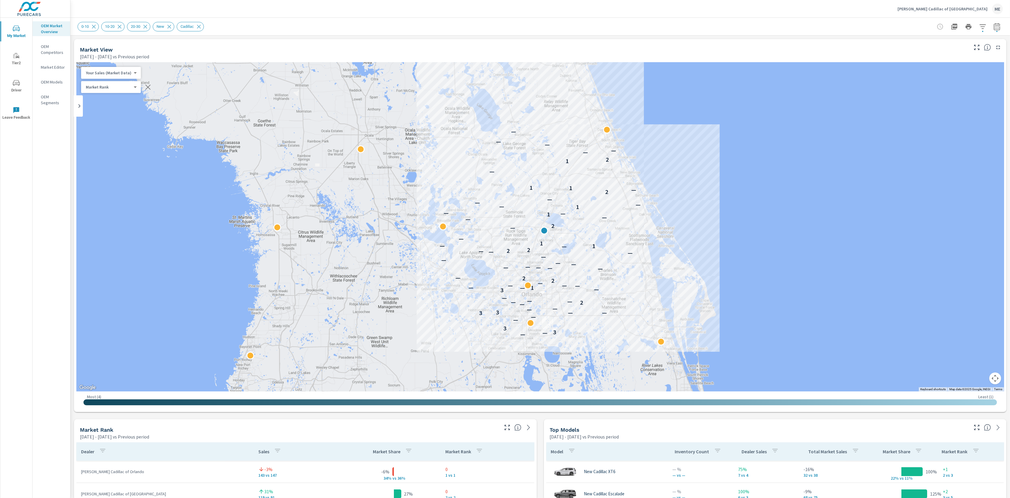
click at [982, 26] on icon "button" at bounding box center [983, 26] width 6 height 4
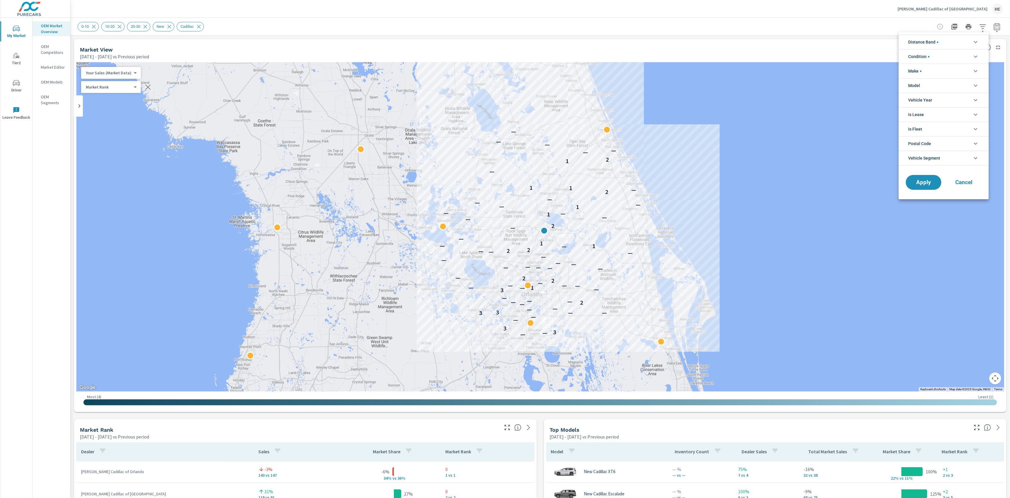
drag, startPoint x: 932, startPoint y: 85, endPoint x: 935, endPoint y: 86, distance: 3.0
click at [935, 86] on li "Model" at bounding box center [944, 85] width 90 height 15
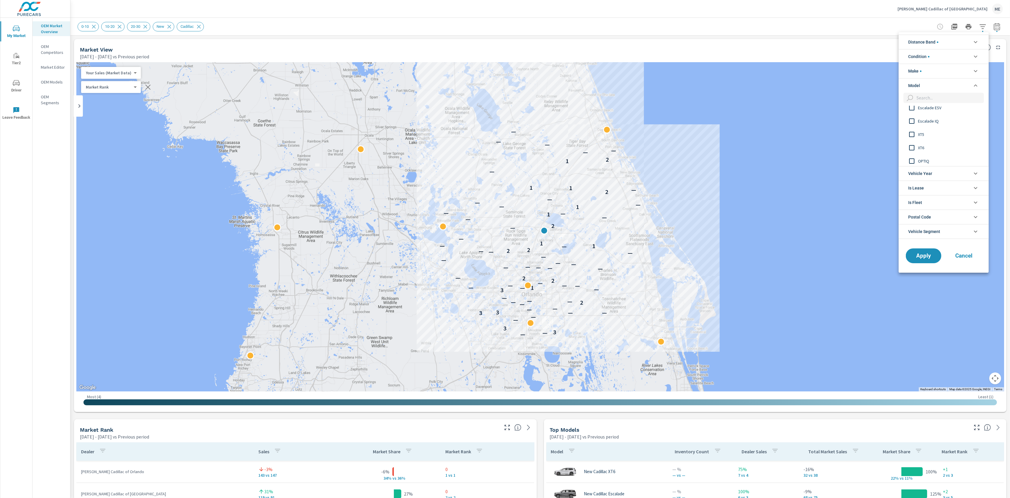
scroll to position [46, 0]
click at [923, 145] on span "XT6" at bounding box center [950, 147] width 65 height 7
click at [929, 254] on span "Apply" at bounding box center [924, 256] width 24 height 6
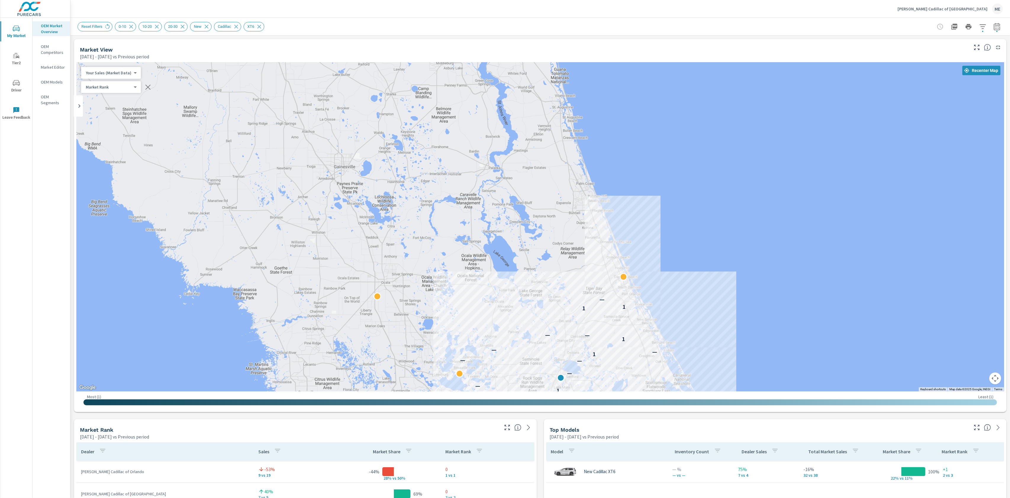
drag, startPoint x: 632, startPoint y: 245, endPoint x: 651, endPoint y: 386, distance: 141.8
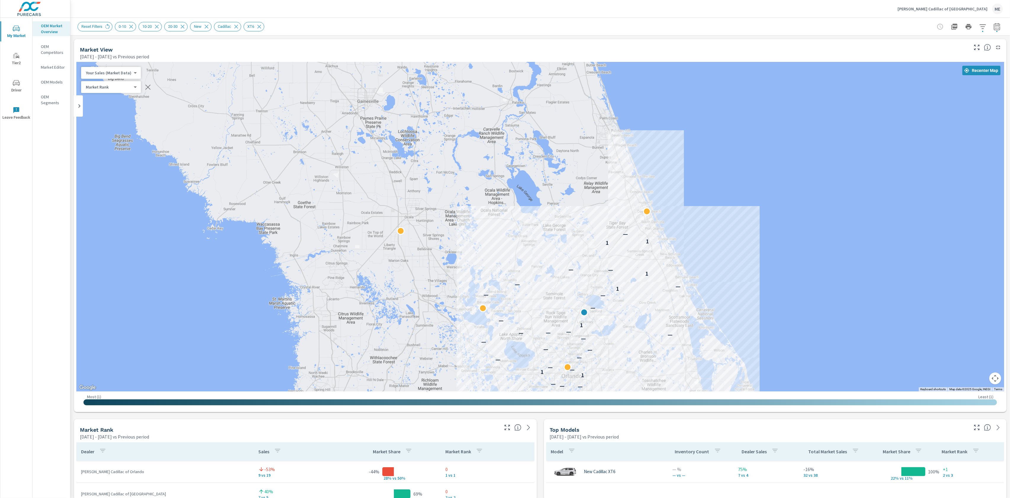
drag, startPoint x: 569, startPoint y: 184, endPoint x: 592, endPoint y: 121, distance: 67.4
click at [592, 121] on div "— — — — — — — — — — 1 1 — — — — — — — — — — — — 1 — — — — 1 — — 1 — — 1 1 —" at bounding box center [540, 226] width 928 height 329
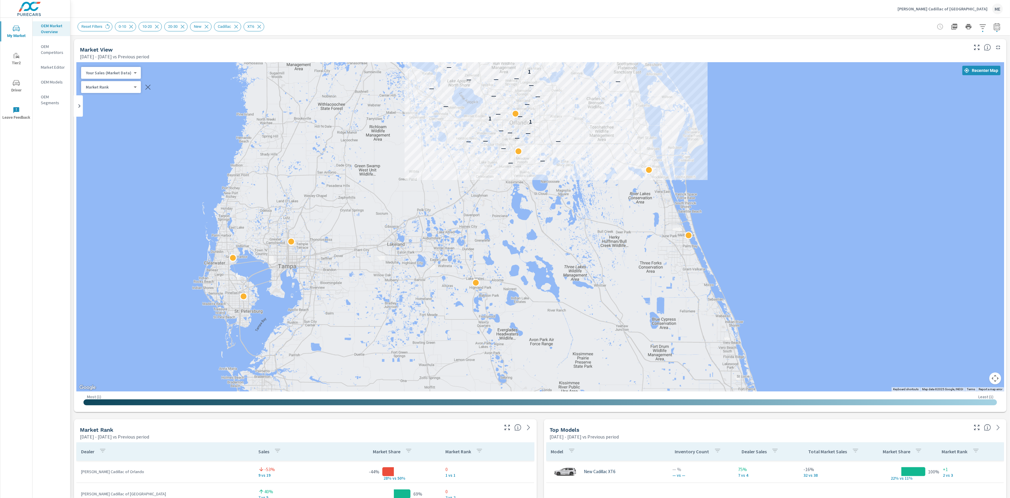
drag, startPoint x: 720, startPoint y: 353, endPoint x: 667, endPoint y: 99, distance: 259.9
click at [667, 99] on div "— — — — — — — — — — 1 1 — — — — — — — — — — — — 1 — — — — 1 — — 1 — — 1 1 —" at bounding box center [867, 186] width 758 height 426
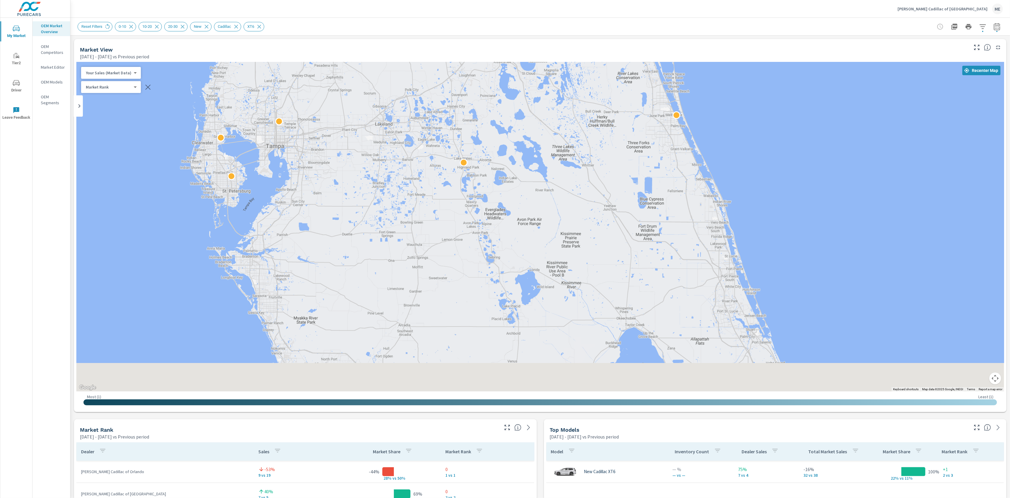
drag, startPoint x: 681, startPoint y: 247, endPoint x: 672, endPoint y: 75, distance: 172.8
click at [671, 107] on div "— — — — — — — — — — 1 1 — — — — — — — — — — — — 1 — — — — 1 — — 1 — — 1 1 —" at bounding box center [907, 320] width 758 height 426
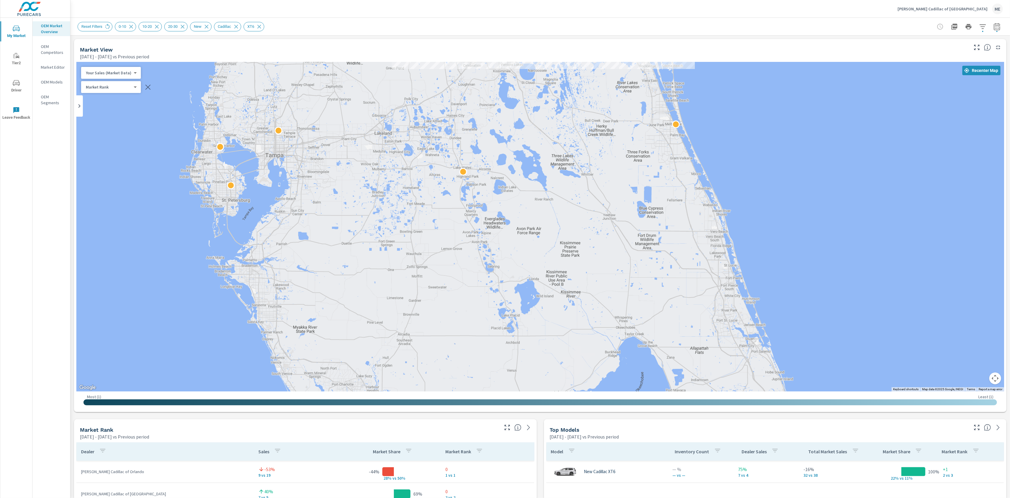
drag, startPoint x: 691, startPoint y: 150, endPoint x: 685, endPoint y: 343, distance: 193.4
click at [685, 343] on div at bounding box center [540, 226] width 928 height 329
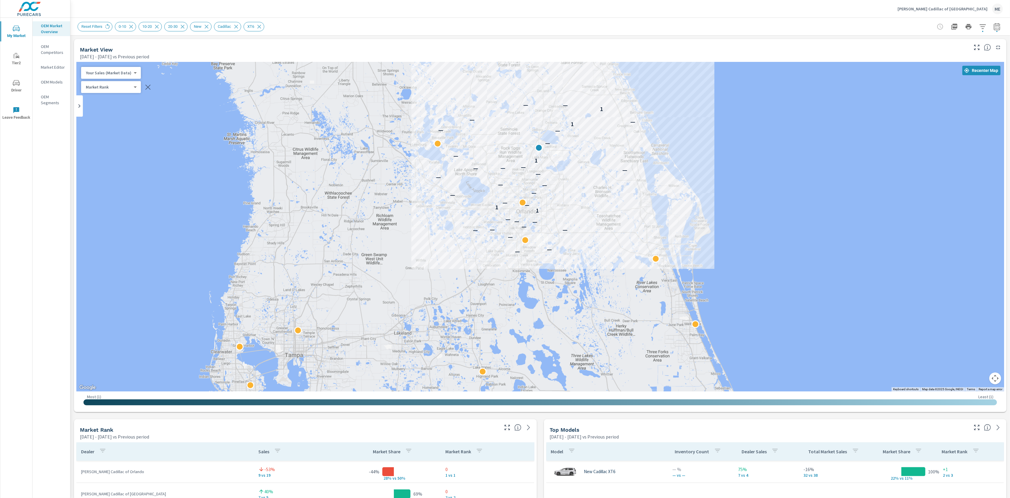
drag, startPoint x: 636, startPoint y: 142, endPoint x: 655, endPoint y: 343, distance: 201.9
click at [655, 343] on div "— — — — — — — — — — 1 1 — — — — — — — — — — — — 1 — — — — 1 — — 1 — —" at bounding box center [540, 226] width 928 height 329
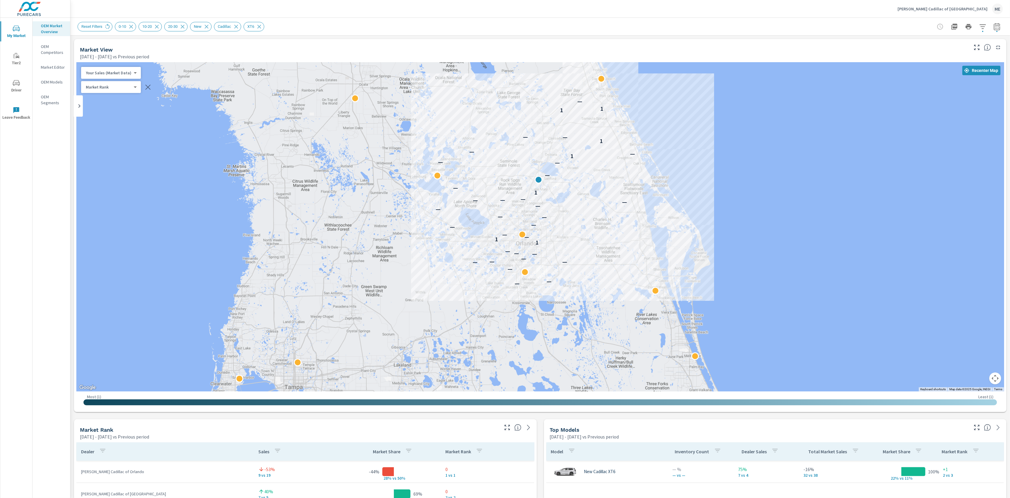
drag, startPoint x: 611, startPoint y: 196, endPoint x: 611, endPoint y: 225, distance: 29.0
click at [611, 225] on div "— — — — — — — — — — 1 1 — — — — — — — — — — — — 1 — — — — 1 — — 1 — — 1 1 —" at bounding box center [540, 226] width 928 height 329
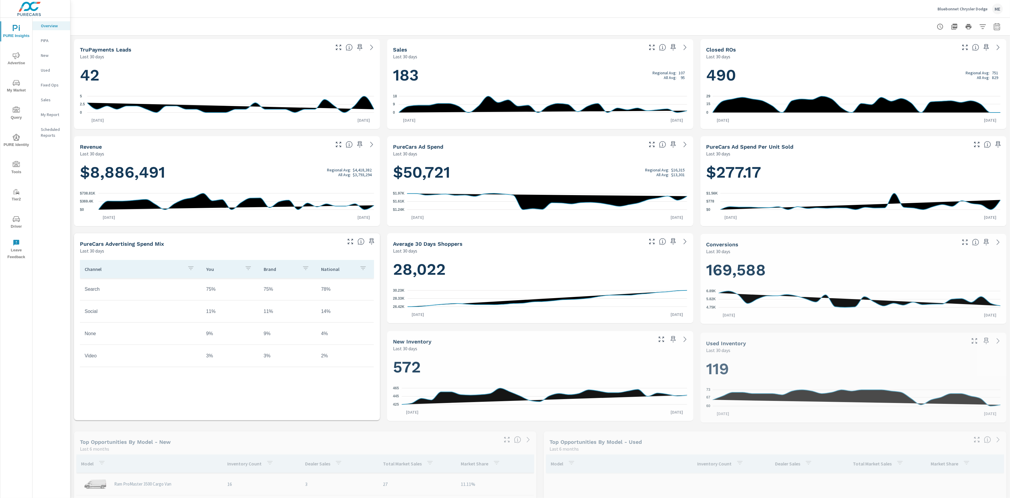
scroll to position [244, 0]
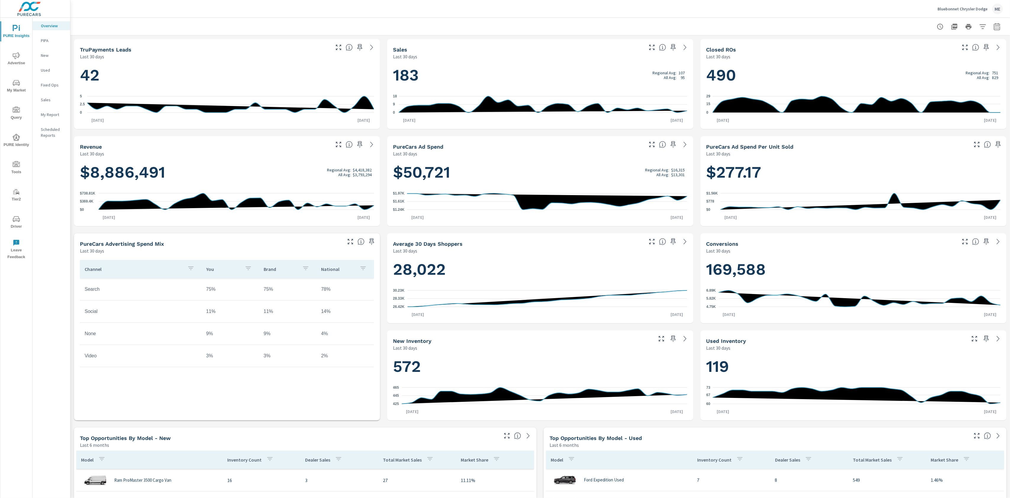
click at [15, 84] on icon "nav menu" at bounding box center [16, 82] width 7 height 7
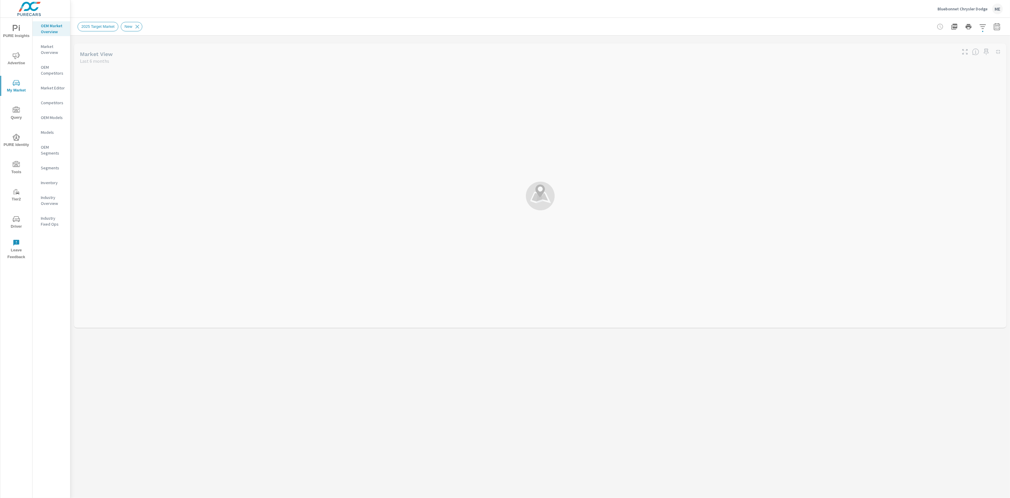
click at [49, 50] on p "Market Overview" at bounding box center [53, 50] width 25 height 12
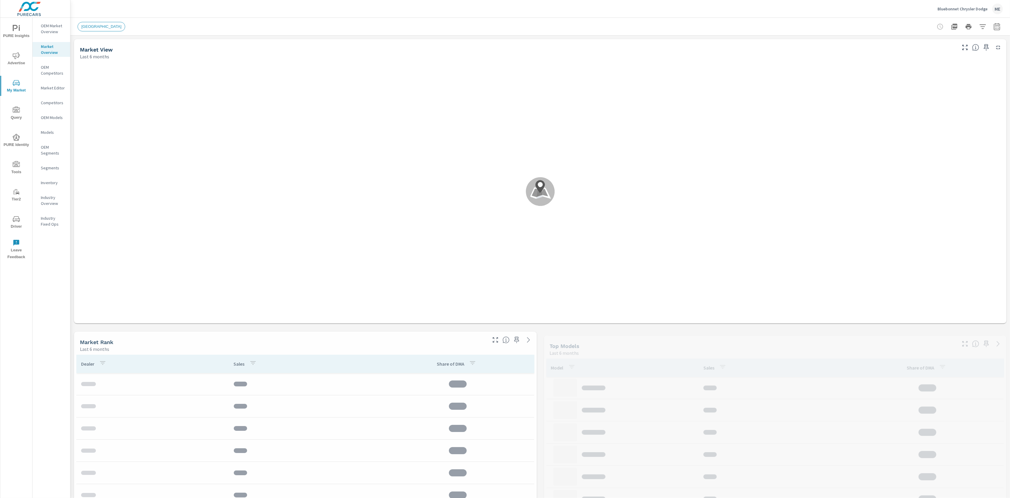
click at [983, 26] on icon "button" at bounding box center [982, 26] width 7 height 7
